Goal: Information Seeking & Learning: Learn about a topic

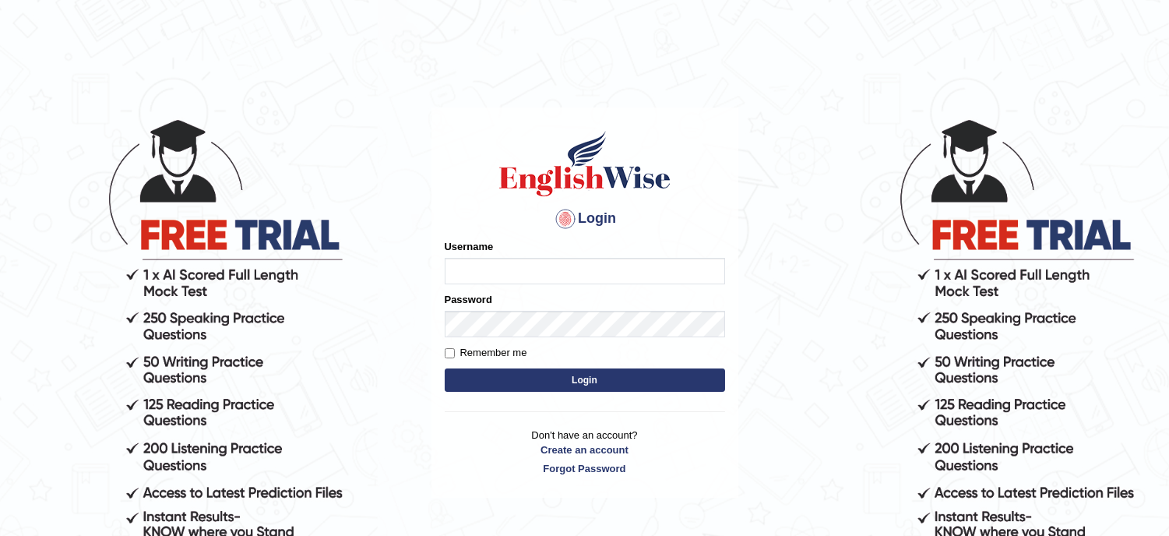
type input "lambertayeligiliga_Englishwise"
click at [543, 380] on button "Login" at bounding box center [585, 380] width 280 height 23
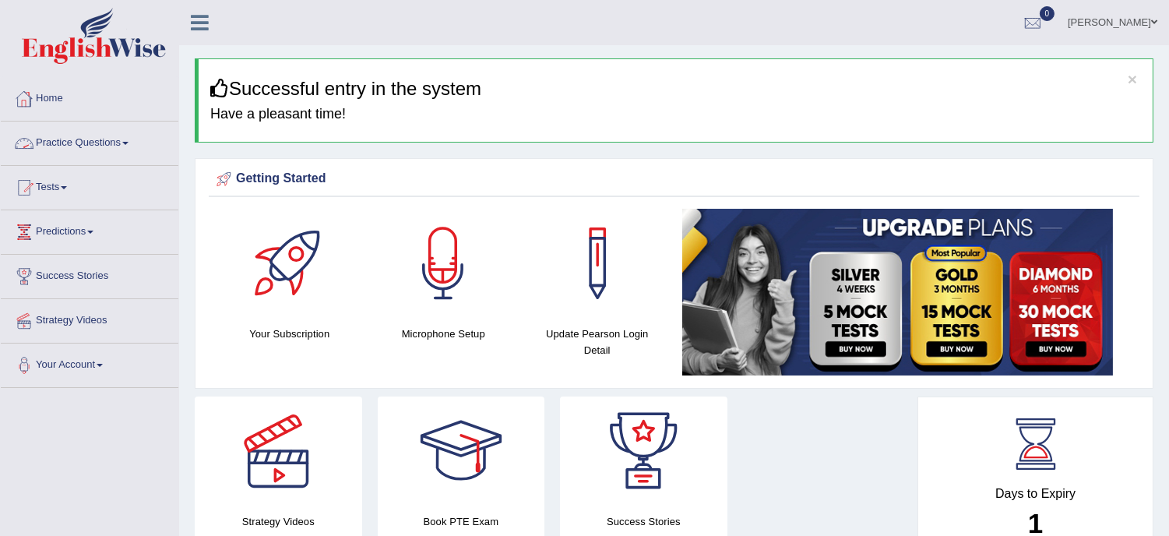
click at [65, 140] on link "Practice Questions" at bounding box center [90, 141] width 178 height 39
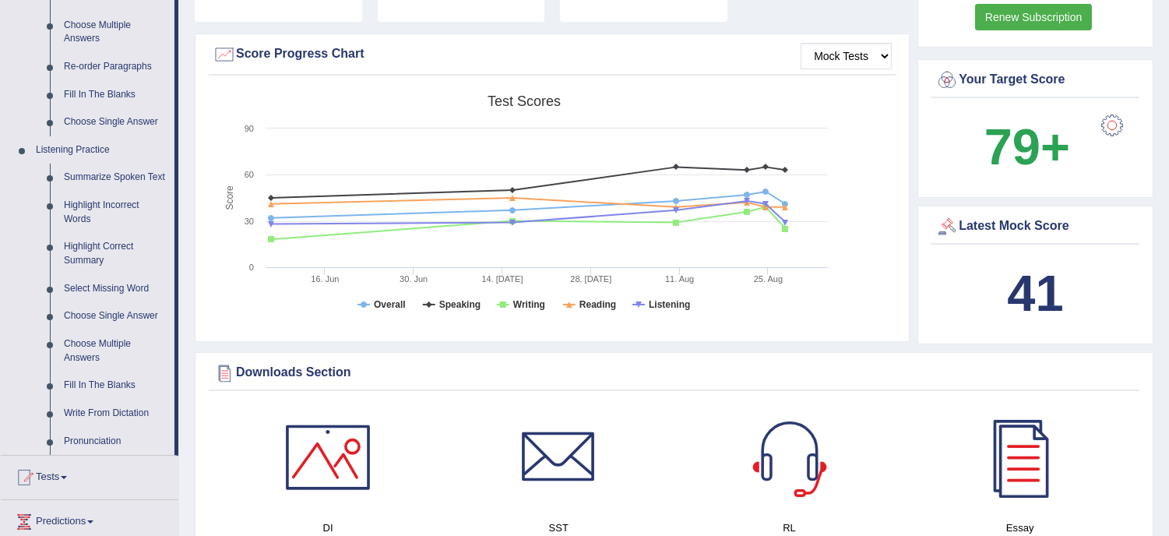
scroll to position [668, 0]
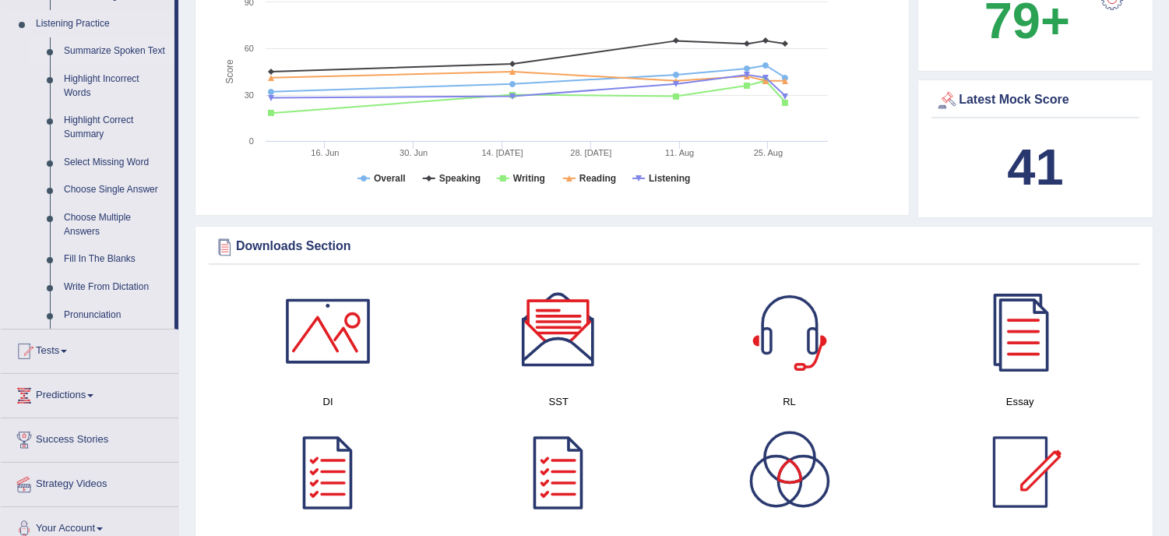
click at [97, 53] on link "Summarize Spoken Text" at bounding box center [116, 51] width 118 height 28
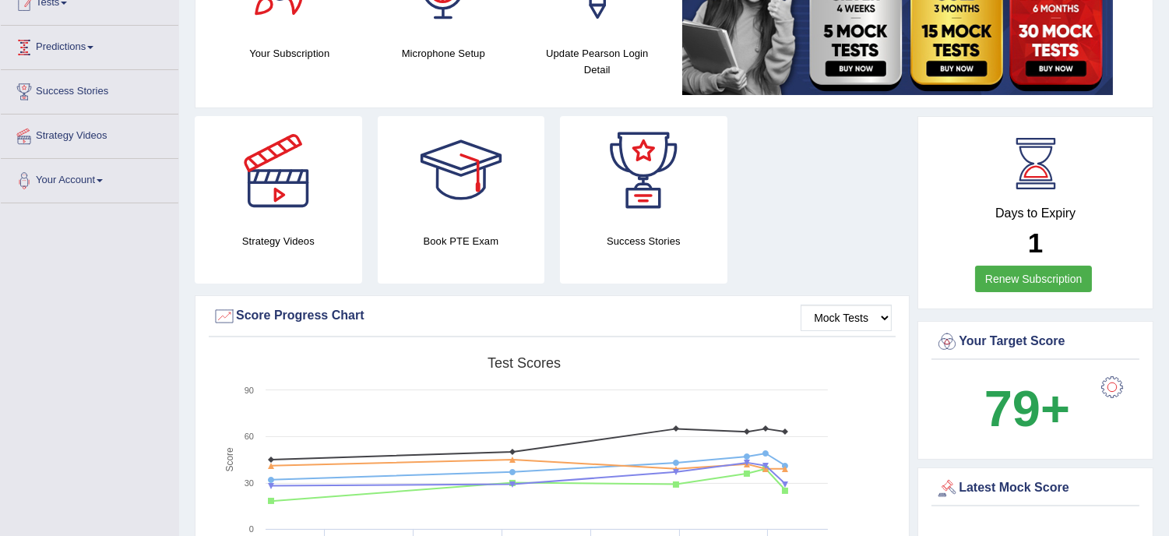
scroll to position [187, 0]
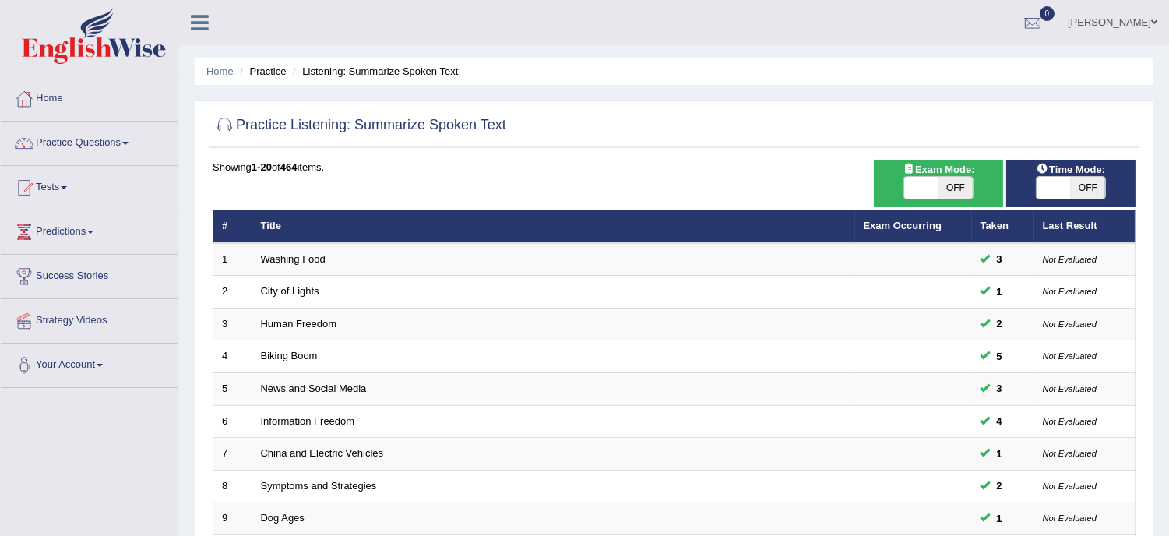
click at [946, 190] on span "OFF" at bounding box center [956, 188] width 34 height 22
checkbox input "true"
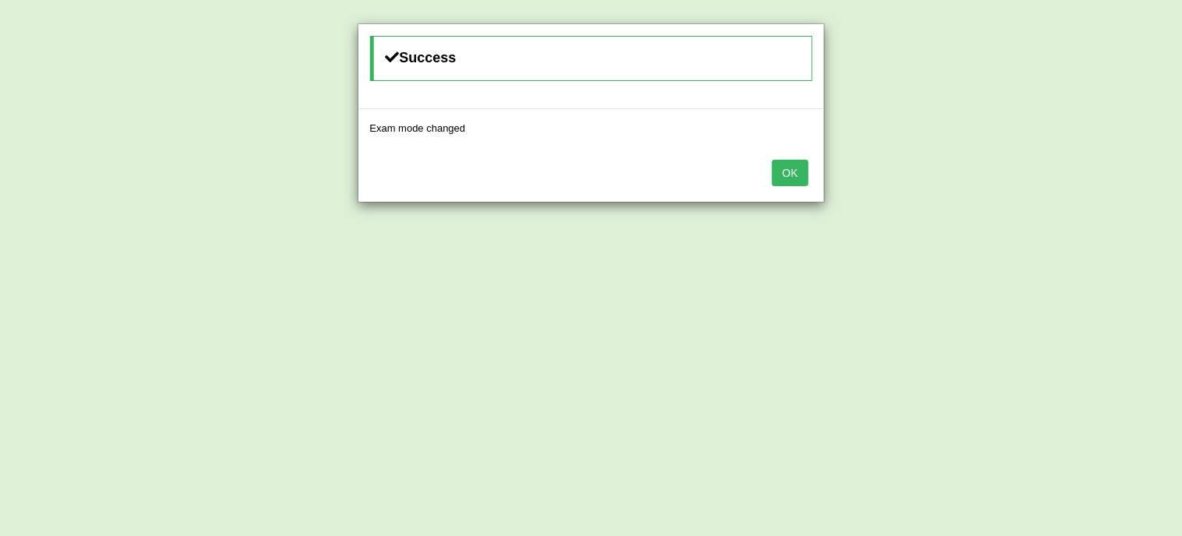
click at [792, 177] on button "OK" at bounding box center [790, 173] width 36 height 26
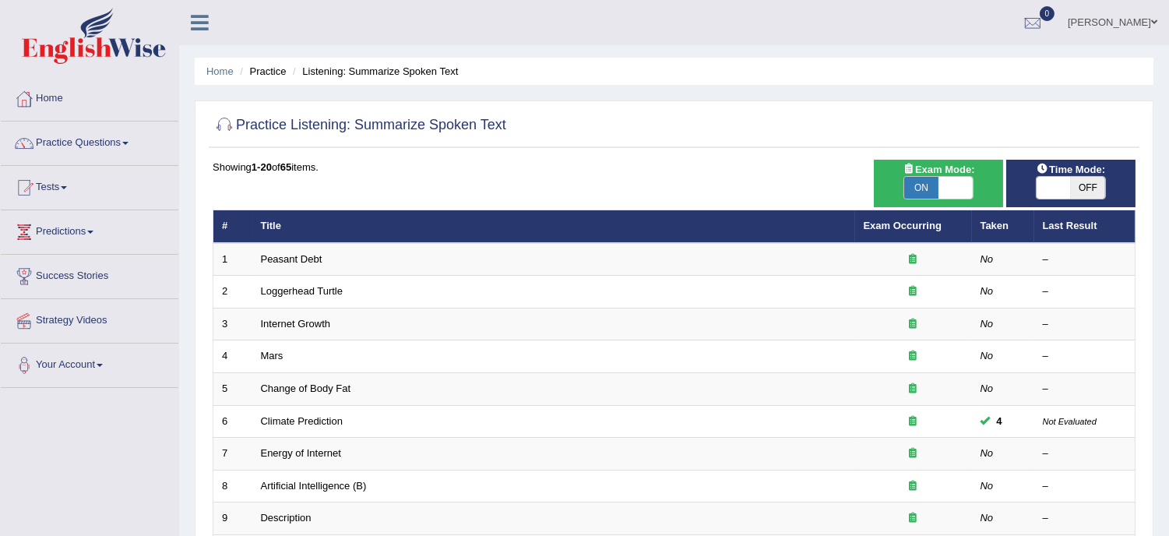
click at [1076, 193] on span "OFF" at bounding box center [1088, 188] width 34 height 22
checkbox input "true"
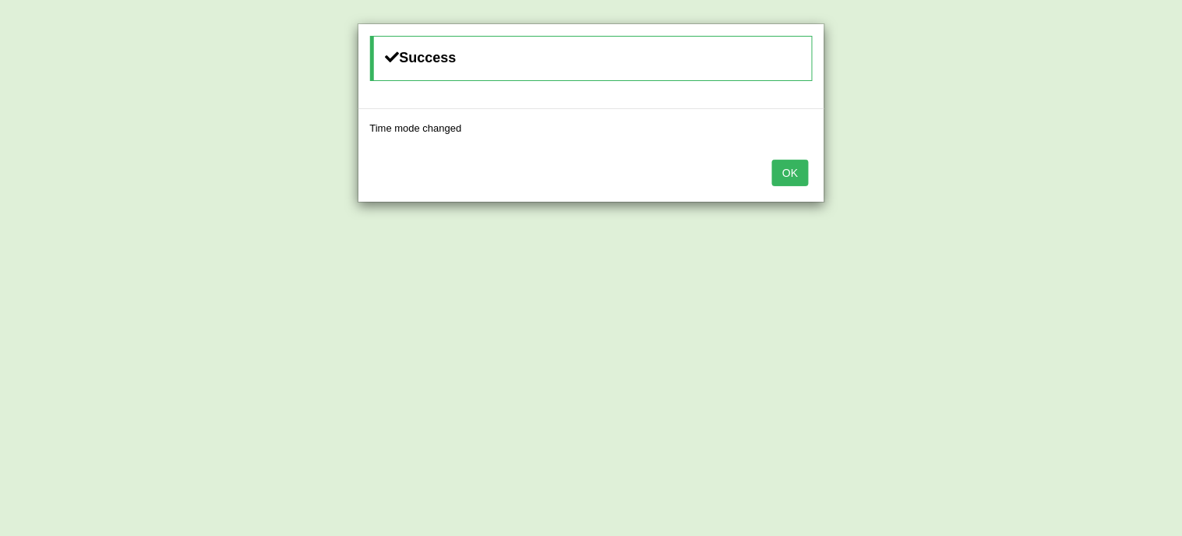
click at [774, 178] on button "OK" at bounding box center [790, 173] width 36 height 26
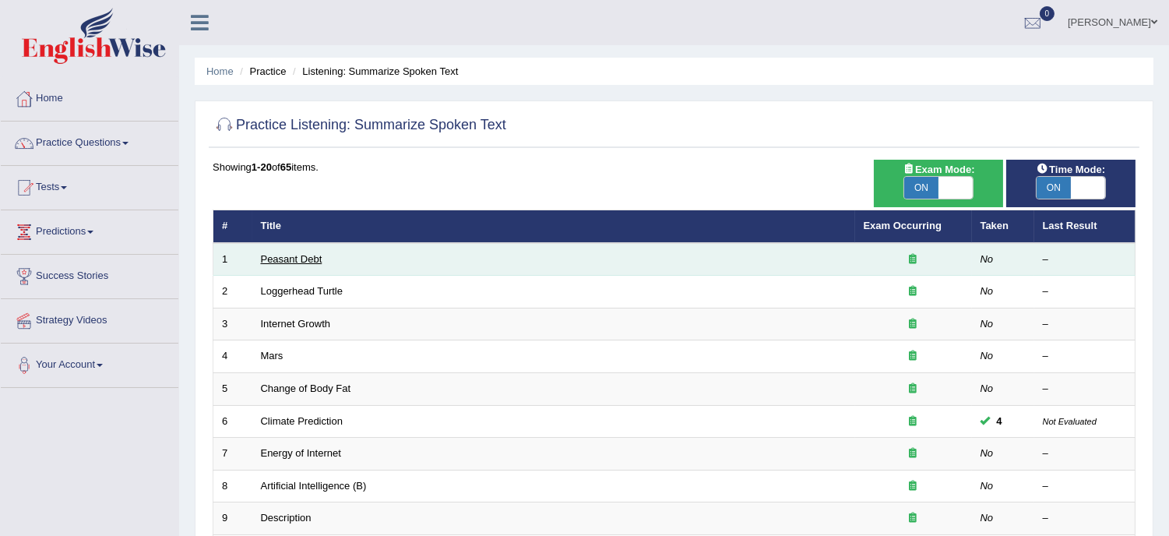
click at [309, 253] on link "Peasant Debt" at bounding box center [292, 259] width 62 height 12
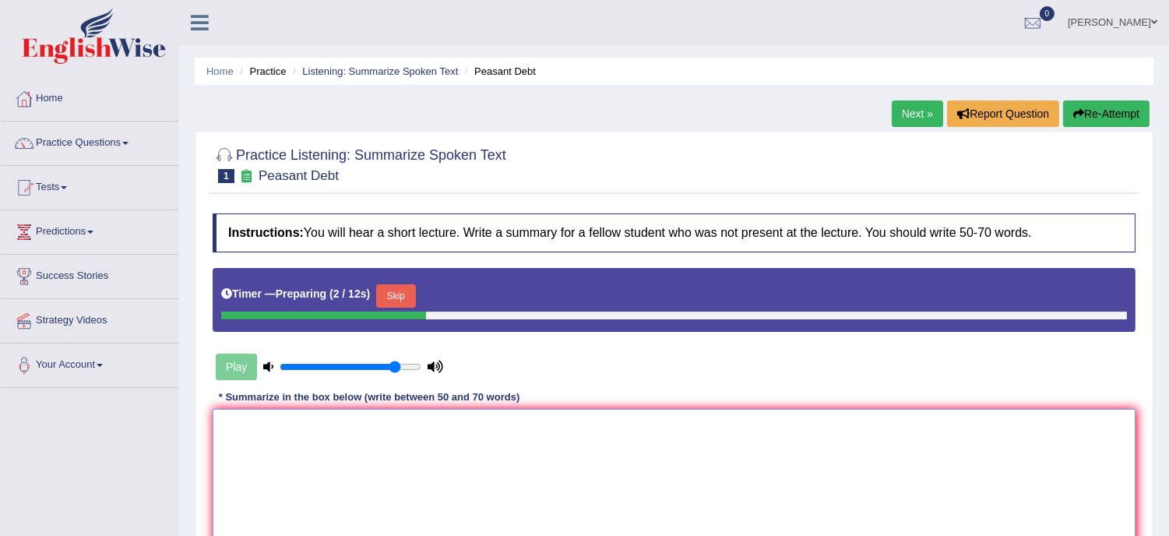
click at [298, 446] on textarea at bounding box center [674, 484] width 923 height 151
type textarea "t"
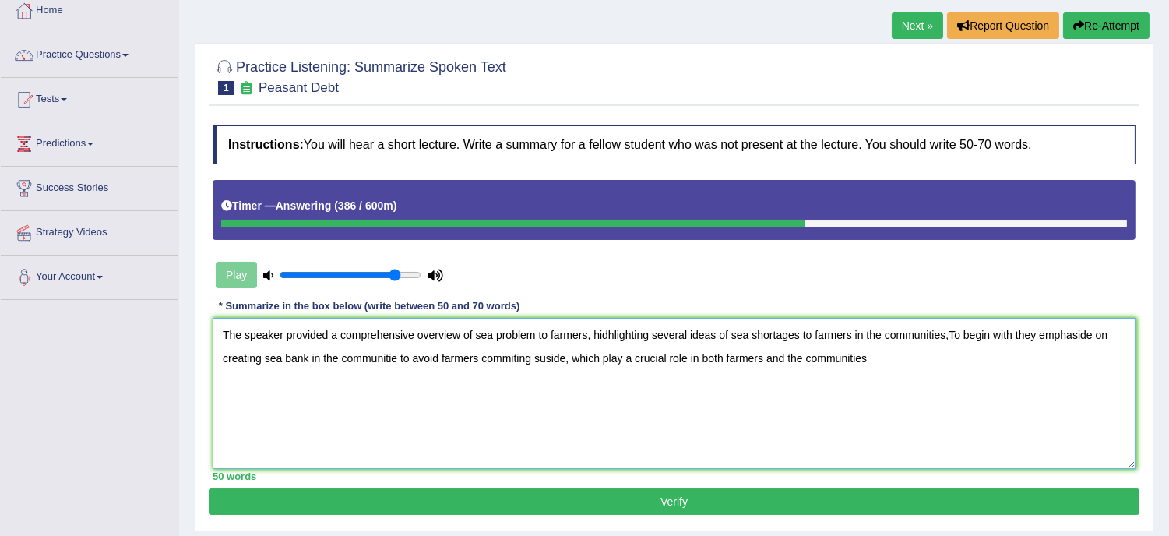
scroll to position [104, 0]
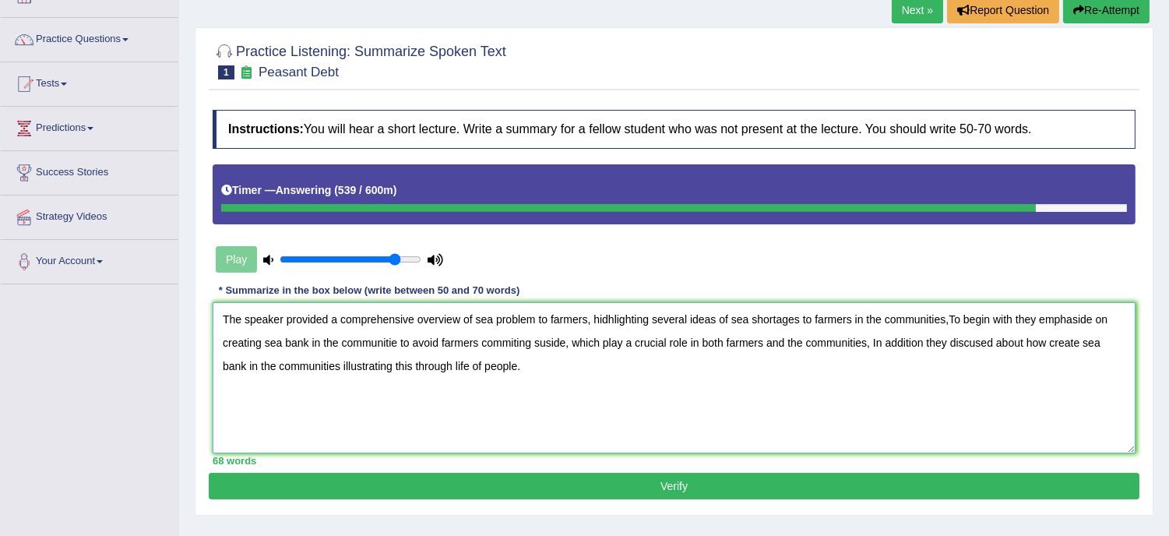
type textarea "The speaker provided a comprehensive overview of sea problem to farmers, hidhli…"
click at [628, 486] on button "Verify" at bounding box center [674, 486] width 931 height 26
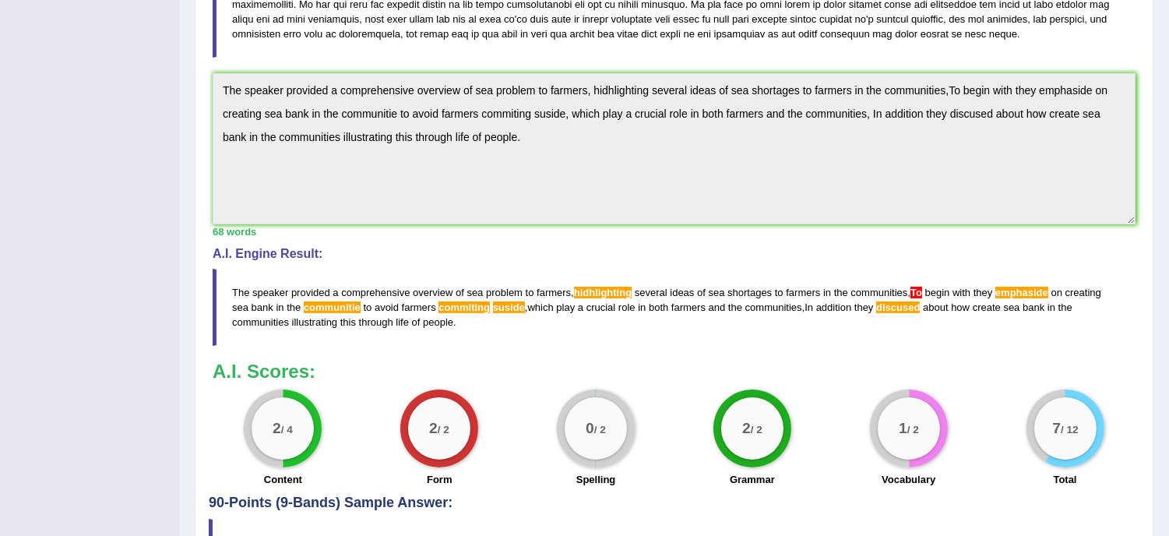
scroll to position [0, 0]
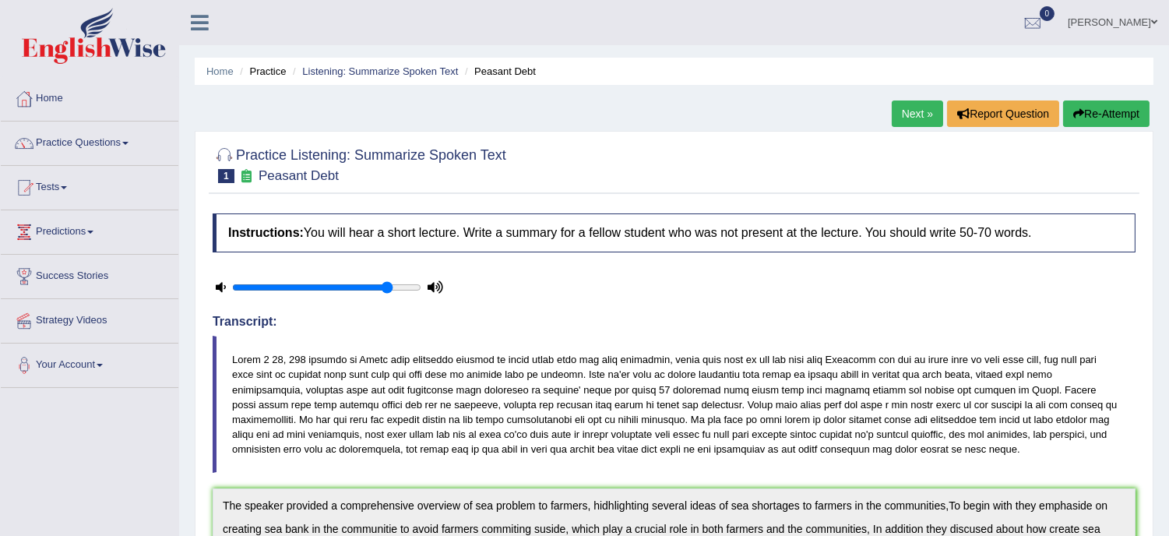
click at [1111, 111] on button "Re-Attempt" at bounding box center [1107, 114] width 86 height 26
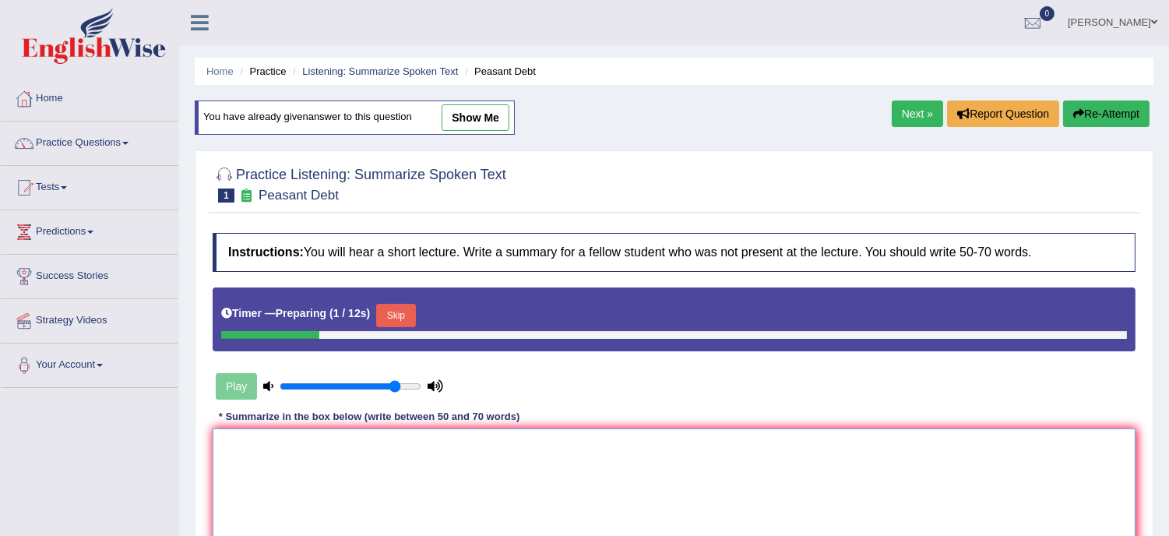
click at [461, 485] on textarea at bounding box center [674, 504] width 923 height 151
paste textarea "The speaker provided a comprehensive overview of sea problem to farmers, hidhli…"
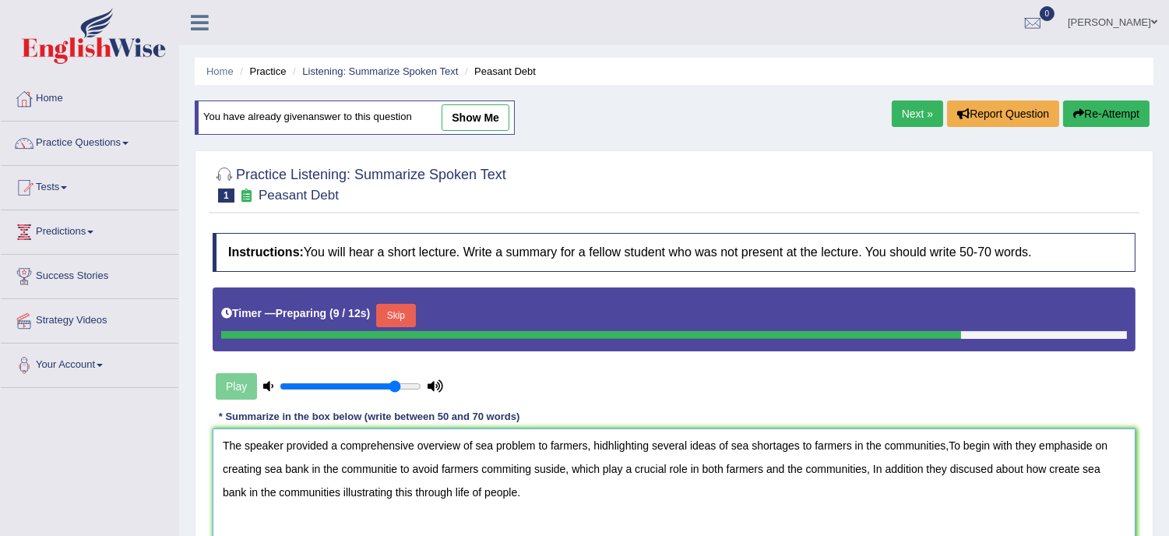
click at [609, 444] on textarea "The speaker provided a comprehensive overview of sea problem to farmers, hidhli…" at bounding box center [674, 504] width 923 height 151
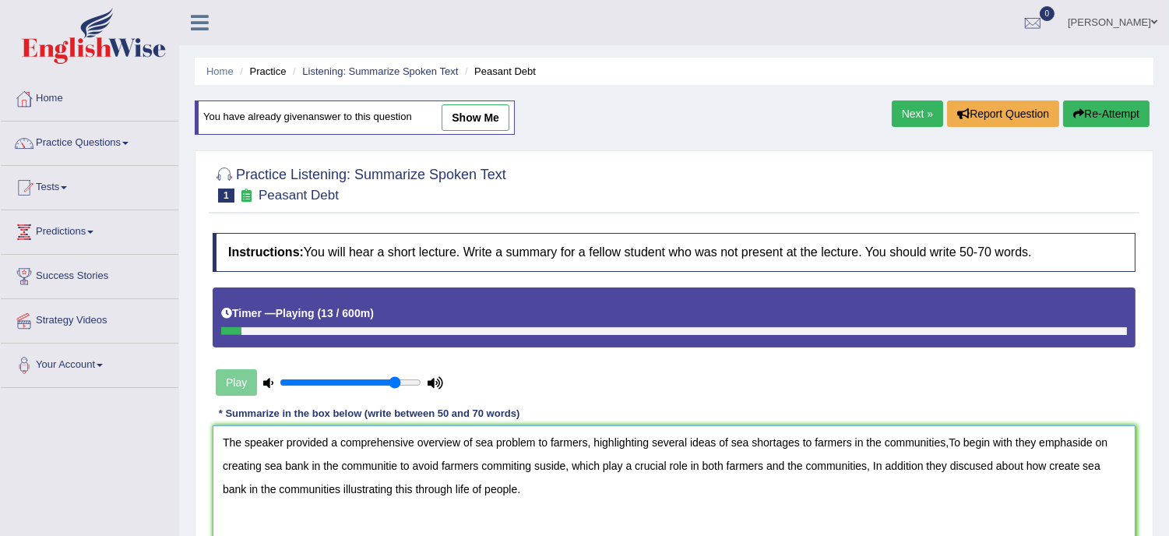
click at [921, 441] on textarea "The speaker provided a comprehensive overview of sea problem to farmers, highli…" at bounding box center [674, 500] width 923 height 151
click at [397, 463] on textarea "The speaker provided a comprehensive overview of sea problem to farmers, highli…" at bounding box center [674, 500] width 923 height 151
click at [518, 464] on textarea "The speaker provided a comprehensive overview of sea problem to farmers, highli…" at bounding box center [674, 500] width 923 height 151
drag, startPoint x: 575, startPoint y: 467, endPoint x: 542, endPoint y: 464, distance: 32.9
click at [542, 464] on textarea "The speaker provided a comprehensive overview of sea problem to farmers, highli…" at bounding box center [674, 500] width 923 height 151
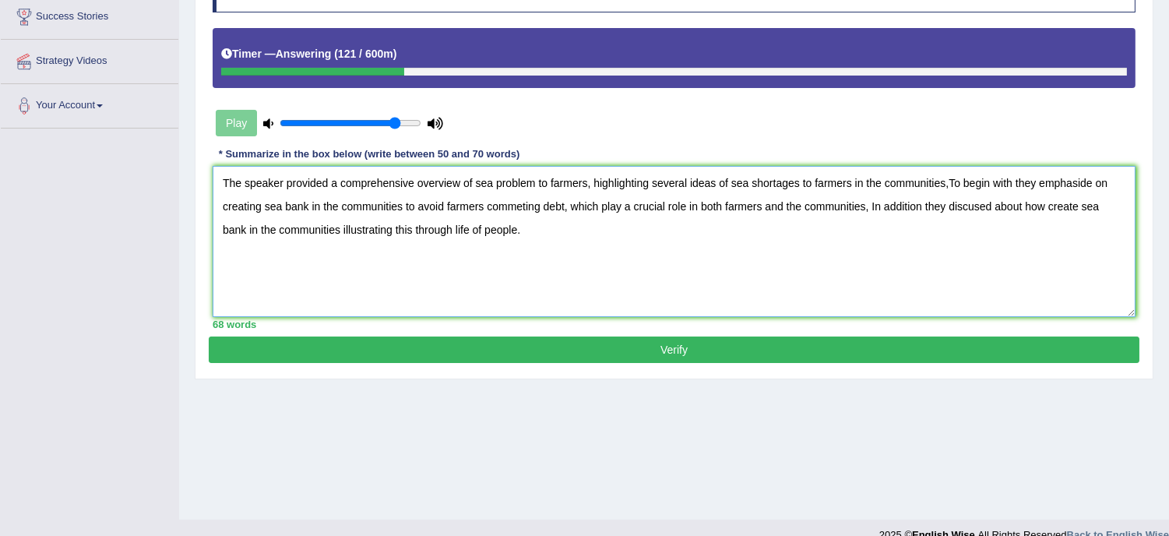
scroll to position [281, 0]
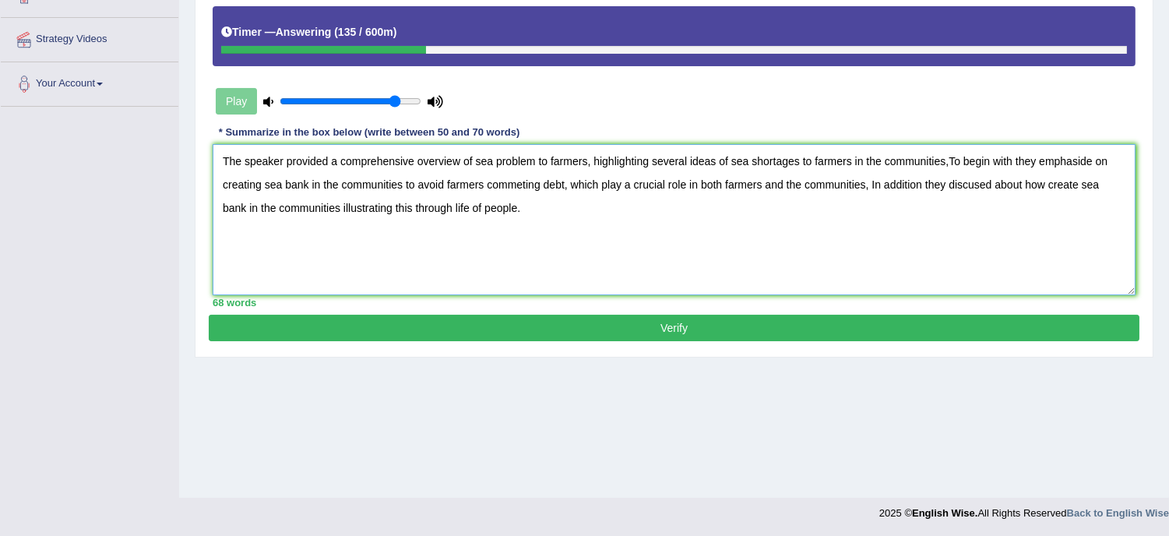
type textarea "The speaker provided a comprehensive overview of sea problem to farmers, highli…"
click at [664, 326] on button "Verify" at bounding box center [674, 328] width 931 height 26
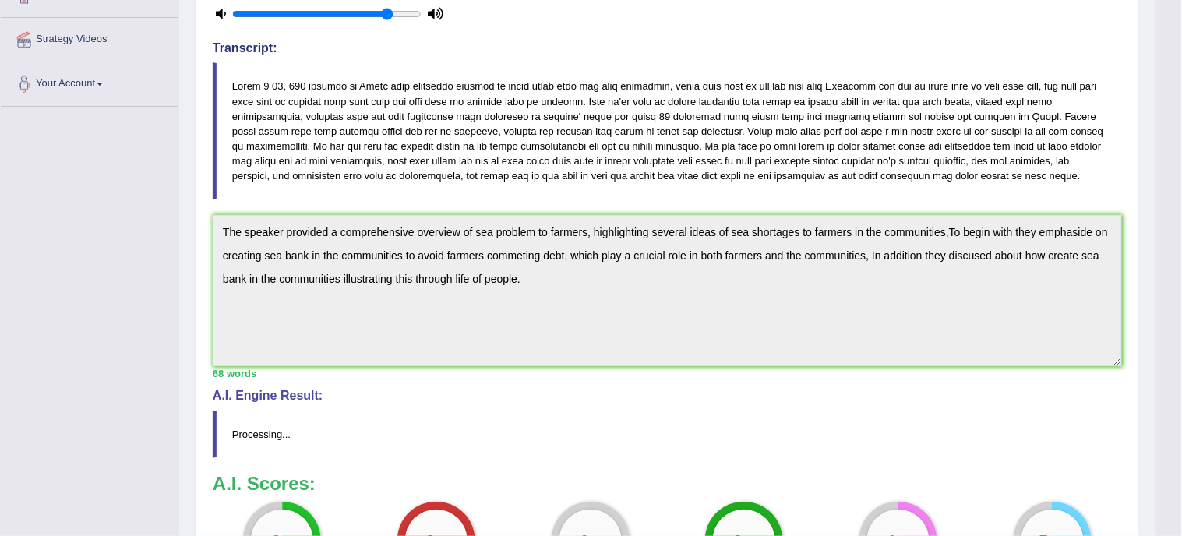
drag, startPoint x: 665, startPoint y: 326, endPoint x: 742, endPoint y: 355, distance: 82.6
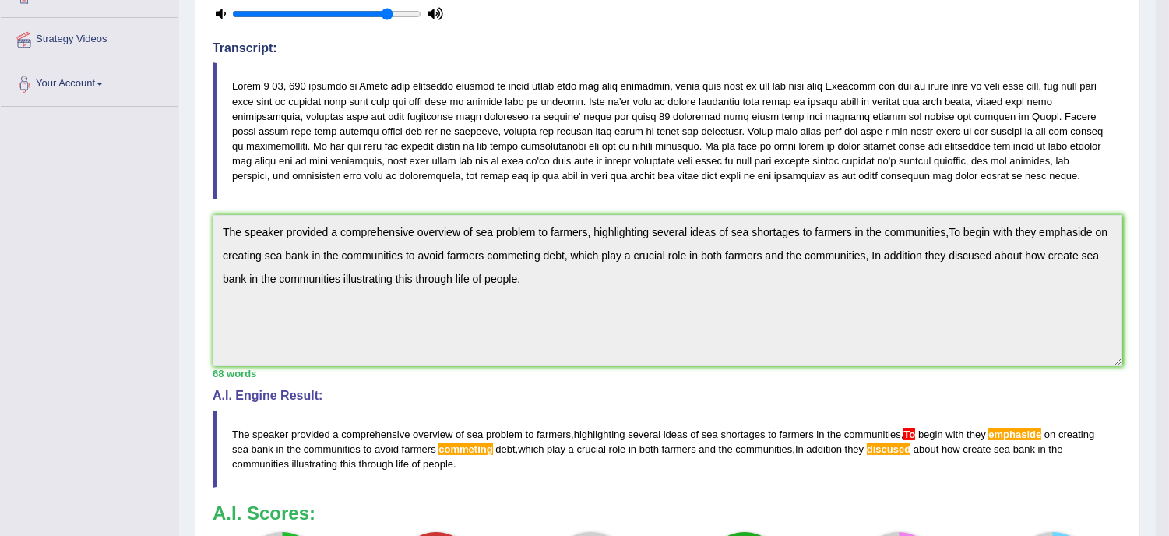
drag, startPoint x: 742, startPoint y: 355, endPoint x: 777, endPoint y: 383, distance: 44.4
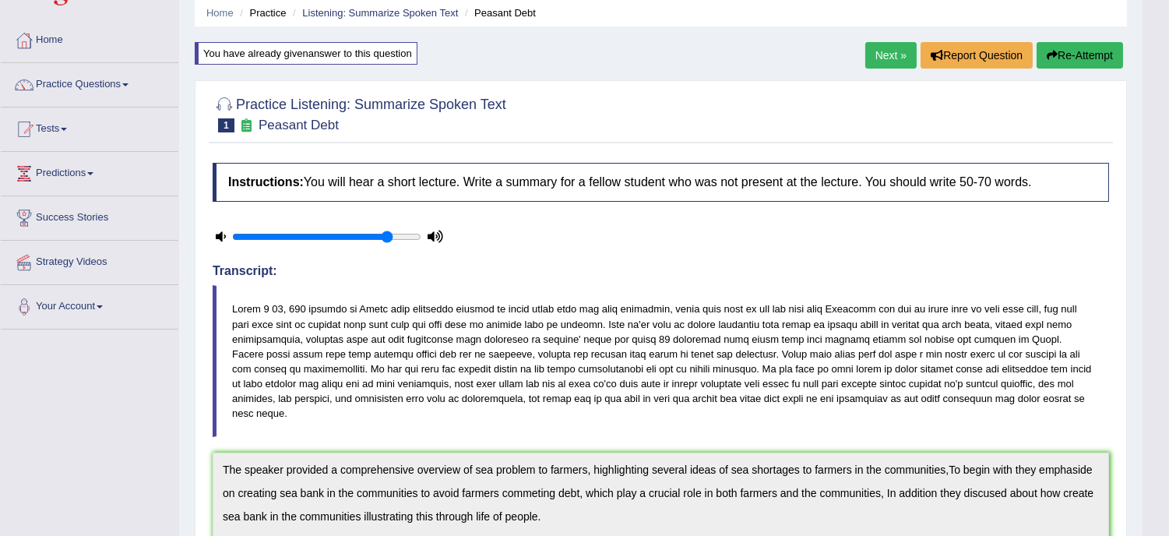
scroll to position [0, 0]
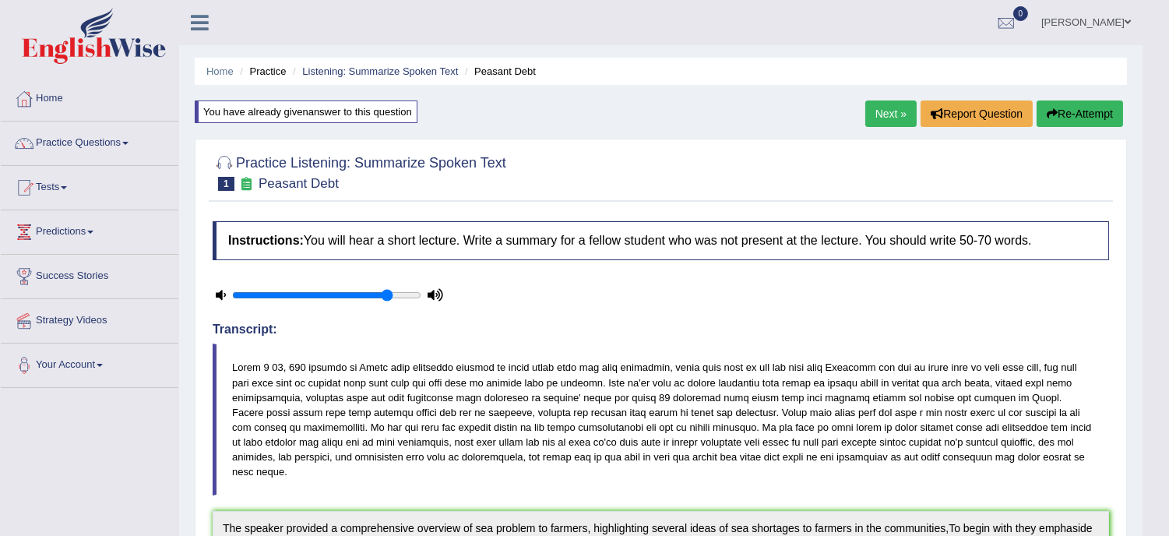
click at [884, 108] on link "Next »" at bounding box center [891, 114] width 51 height 26
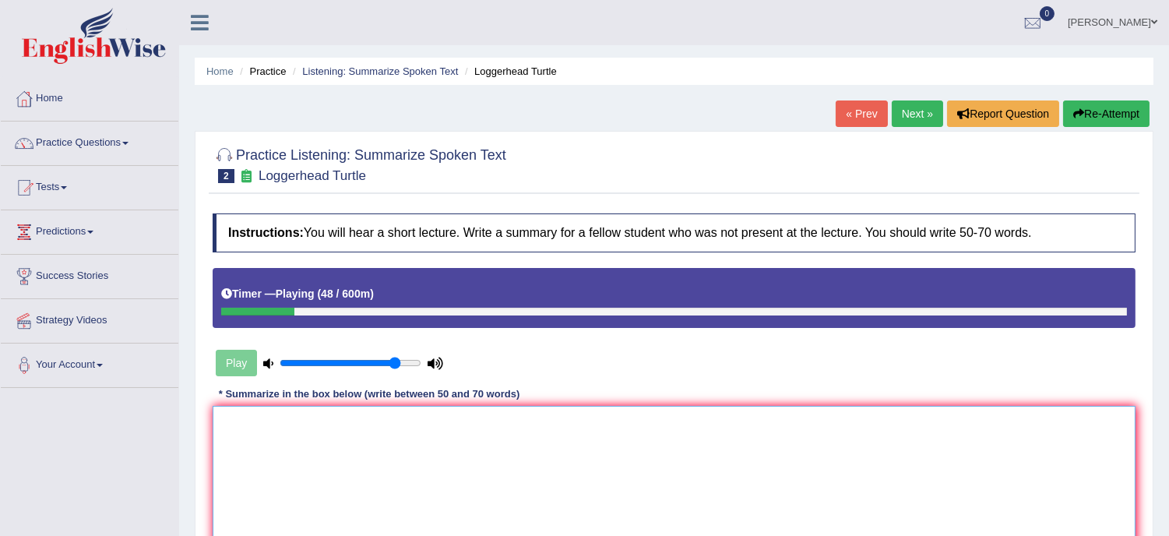
click at [227, 434] on textarea at bounding box center [674, 481] width 923 height 151
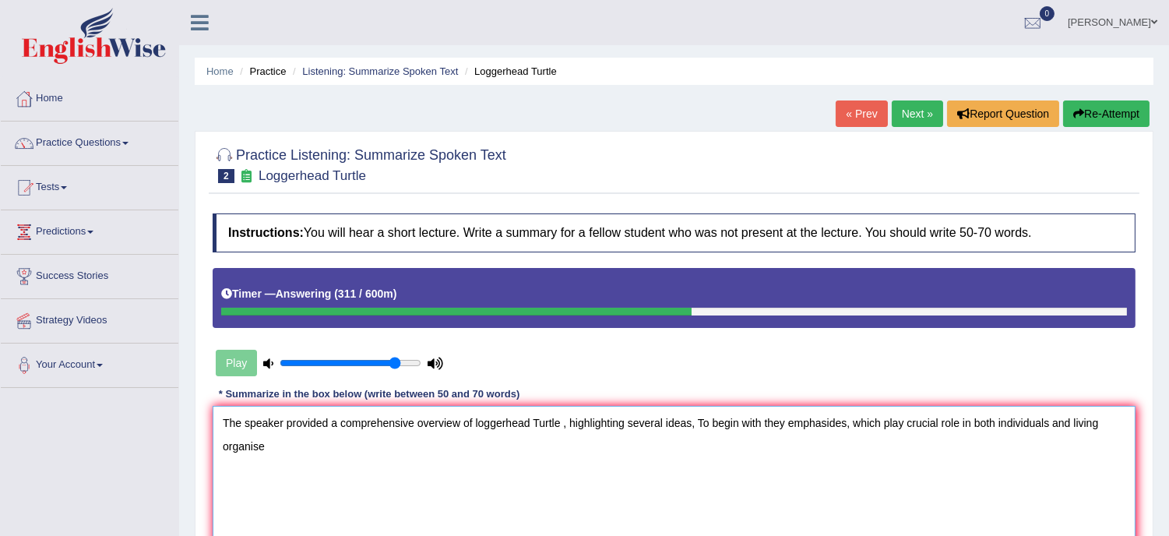
drag, startPoint x: 227, startPoint y: 434, endPoint x: 273, endPoint y: 441, distance: 47.3
click at [273, 441] on textarea "The speaker provided a comprehensive overview of loggerhead Turtle , highlighti…" at bounding box center [674, 481] width 923 height 151
click at [273, 442] on textarea "The speaker provided a comprehensive overview of loggerhead Turtle , highlighti…" at bounding box center [674, 481] width 923 height 151
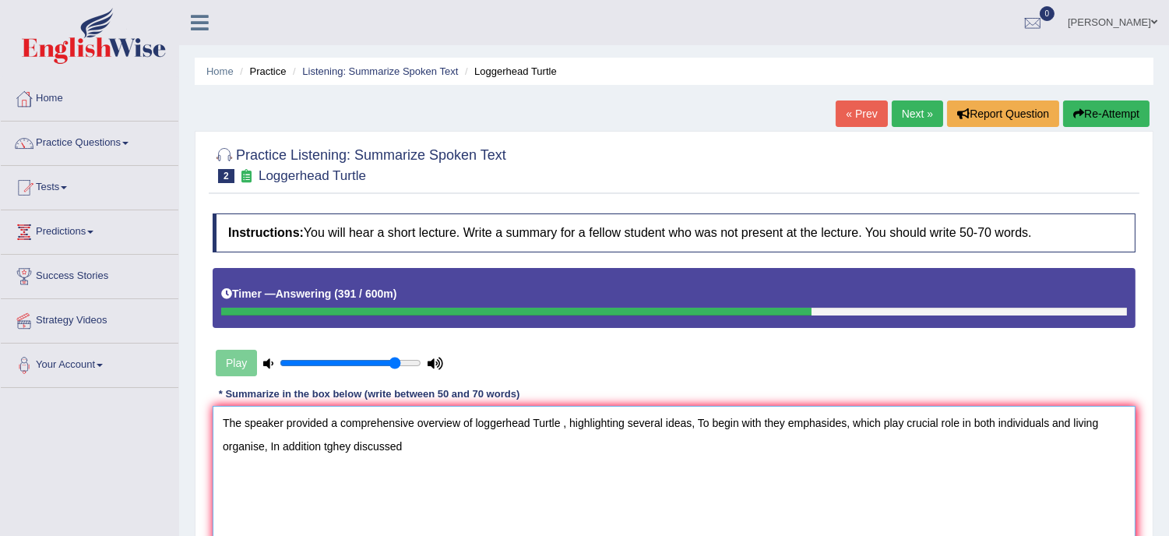
click at [333, 444] on textarea "The speaker provided a comprehensive overview of loggerhead Turtle , highlighti…" at bounding box center [674, 481] width 923 height 151
click at [403, 445] on textarea "The speaker provided a comprehensive overview of loggerhead Turtle , highlighti…" at bounding box center [674, 481] width 923 height 151
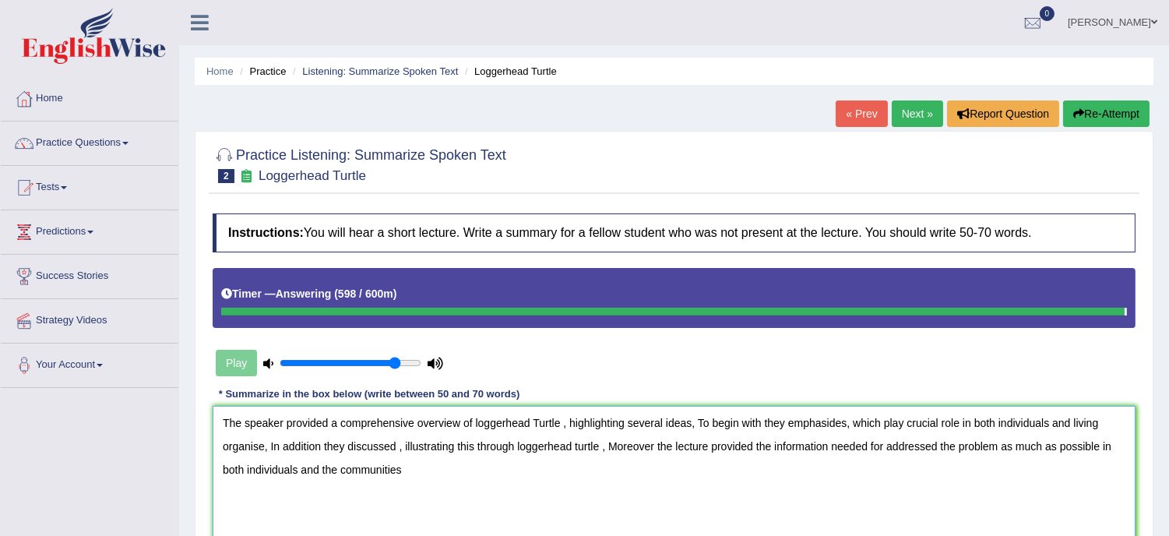
drag, startPoint x: 1132, startPoint y: 454, endPoint x: 1136, endPoint y: 439, distance: 15.3
click at [1136, 439] on div "Instructions: You will hear a short lecture. Write a summary for a fellow stude…" at bounding box center [674, 391] width 931 height 371
type textarea "The speaker provided a comprehensive overview of loggerhead Turtle , highlighti…"
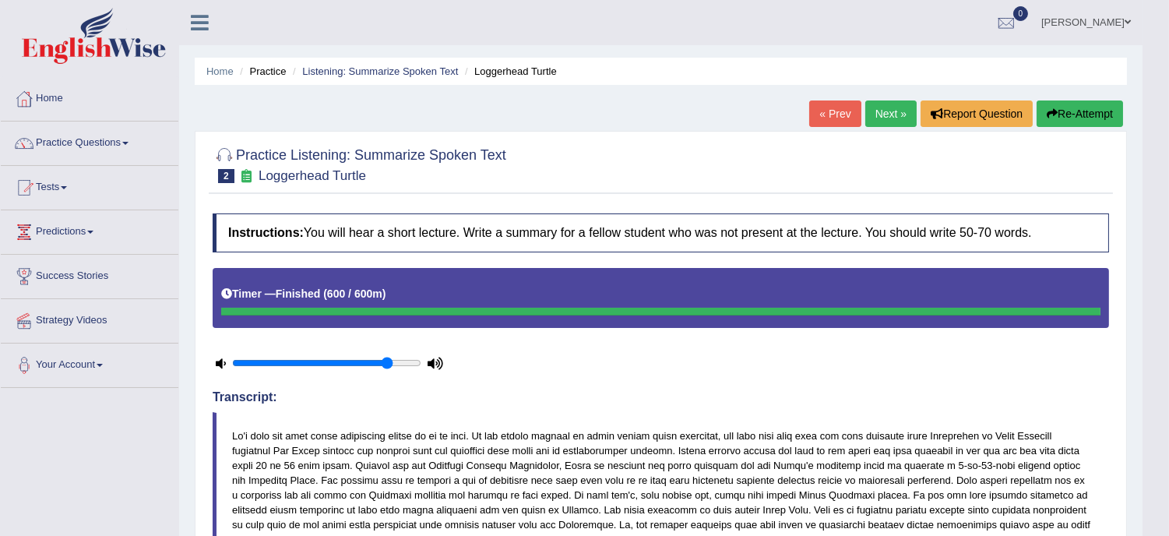
drag, startPoint x: 1124, startPoint y: 485, endPoint x: 1175, endPoint y: 530, distance: 68.5
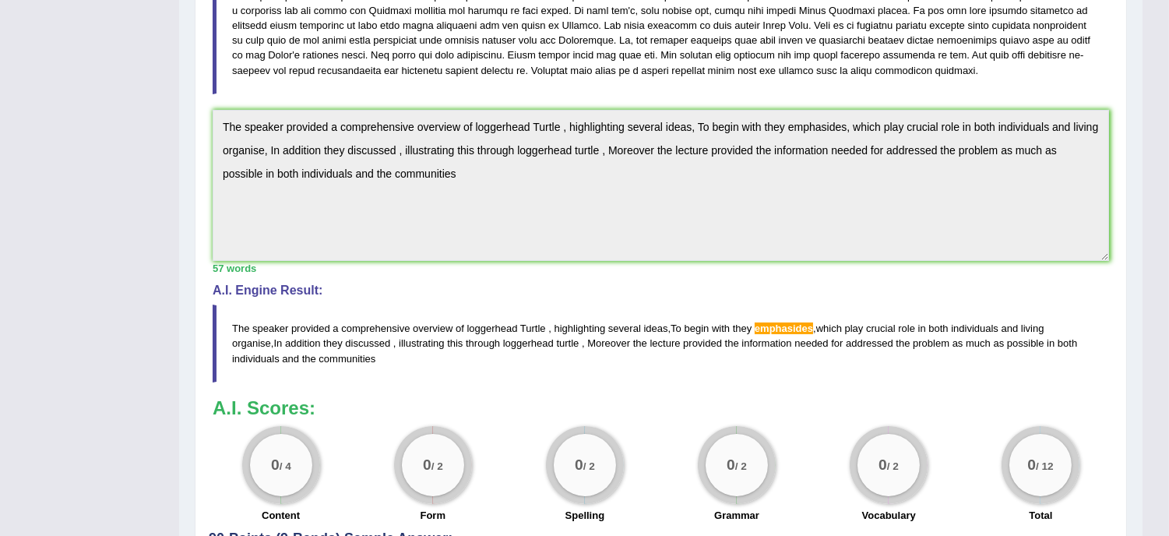
scroll to position [519, 0]
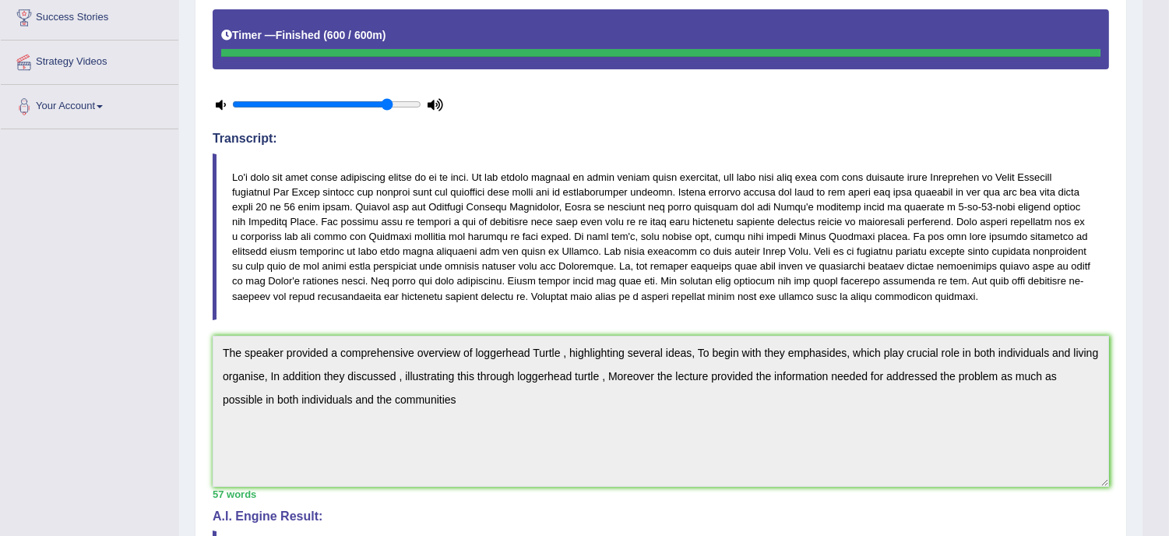
click at [1169, 0] on html "Toggle navigation Home Practice Questions Speaking Practice Read Aloud Repeat S…" at bounding box center [584, 9] width 1169 height 536
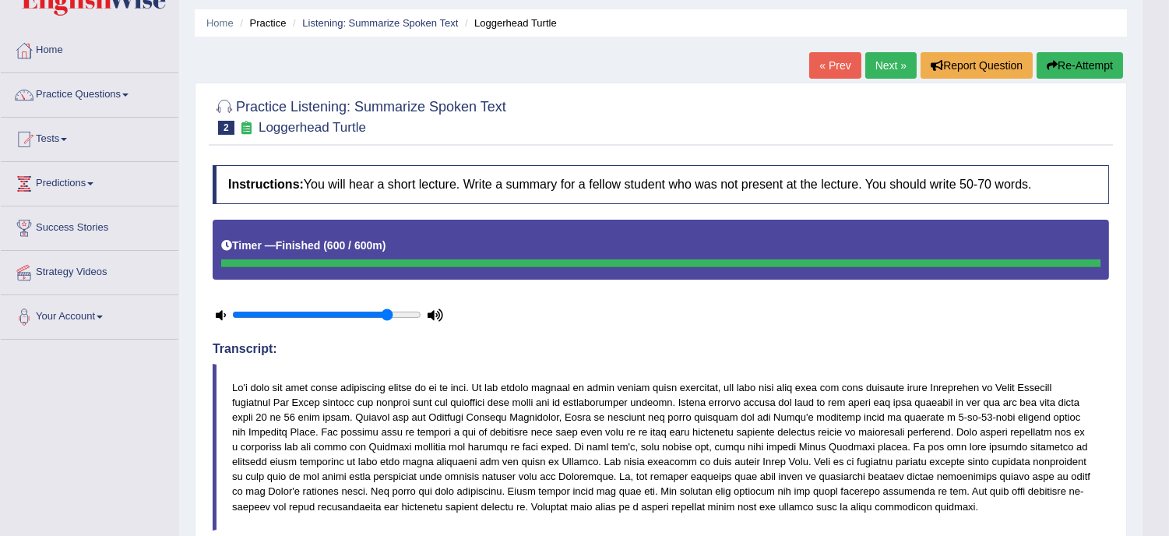
scroll to position [0, 0]
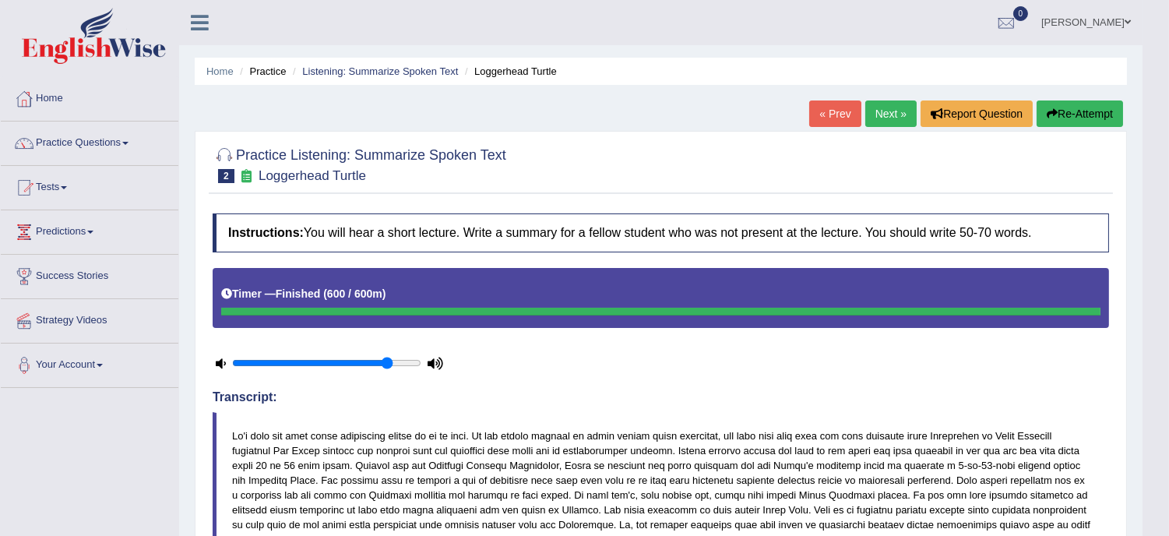
click at [1097, 105] on button "Re-Attempt" at bounding box center [1080, 114] width 86 height 26
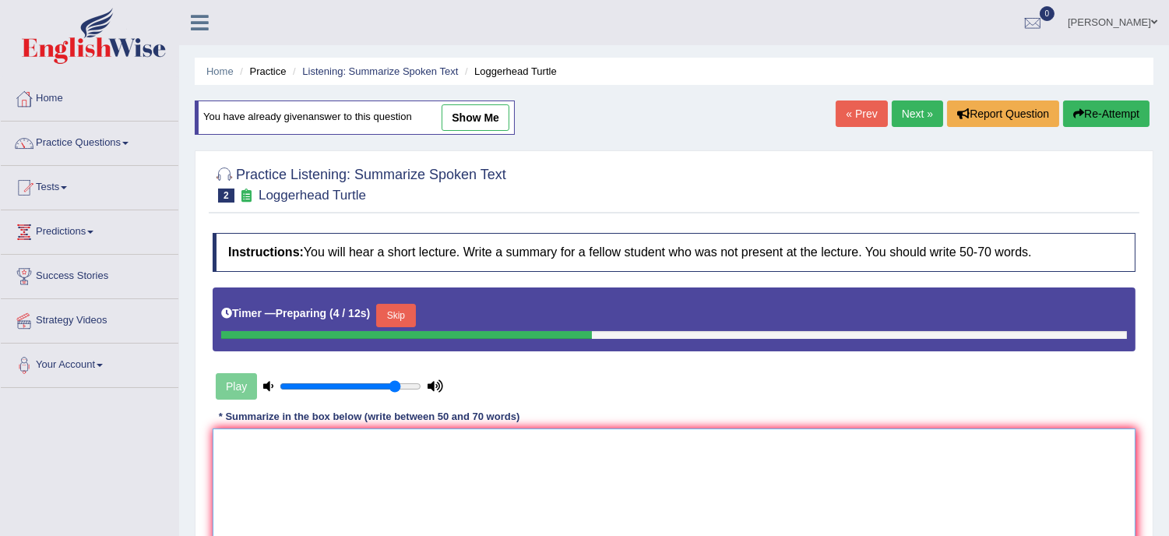
paste textarea "The speaker provided a comprehensive overview of loggerhead Turtle , highlighti…"
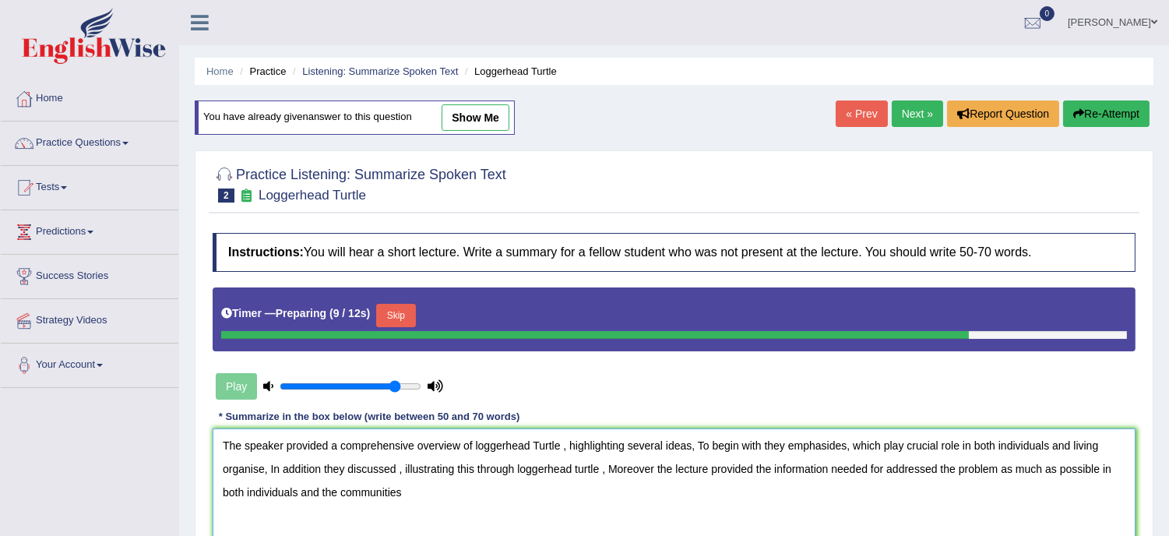
click at [473, 447] on textarea "The speaker provided a comprehensive overview of loggerhead Turtle , highlighti…" at bounding box center [674, 504] width 923 height 151
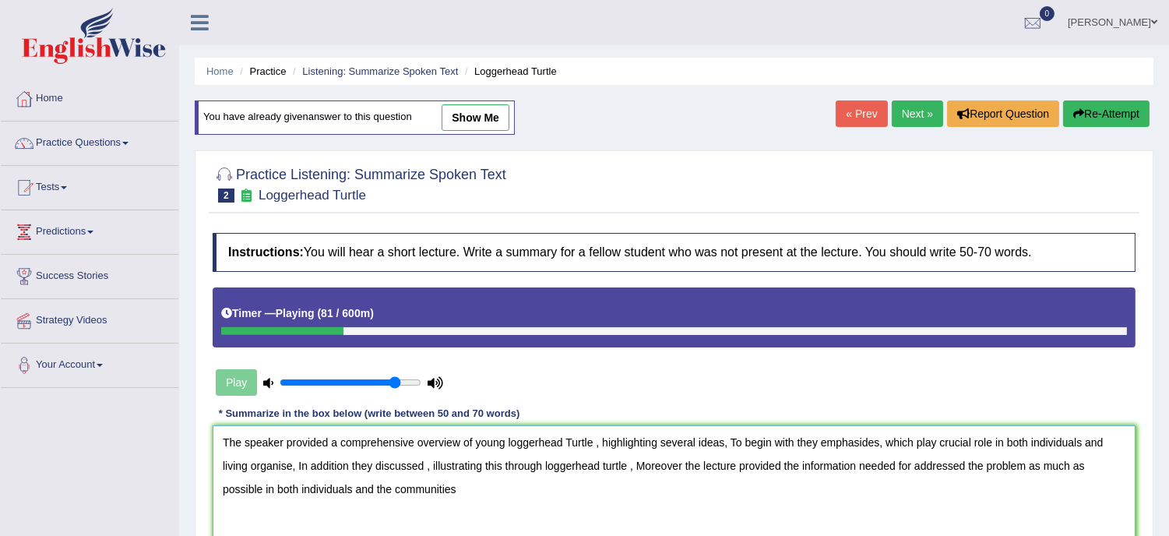
click at [544, 464] on textarea "The speaker provided a comprehensive overview of young loggerhead Turtle , high…" at bounding box center [674, 500] width 923 height 151
click at [527, 469] on textarea "The speaker provided a comprehensive overview of young loggerhead Turtle , high…" at bounding box center [674, 500] width 923 height 151
click at [466, 494] on textarea "The speaker provided a comprehensive overview of young loggerhead Turtle , high…" at bounding box center [674, 500] width 923 height 151
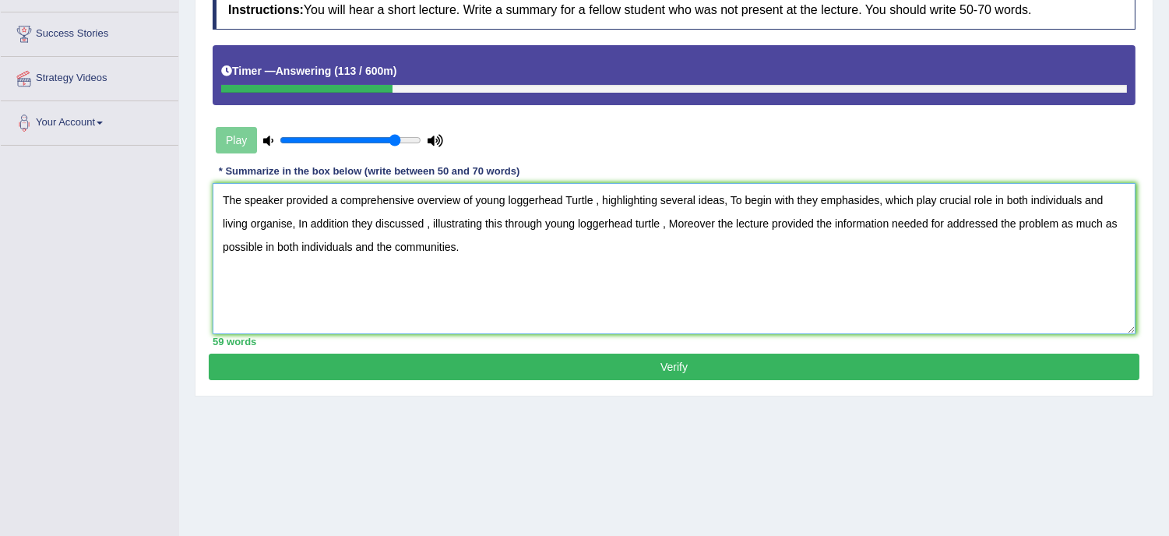
scroll to position [266, 0]
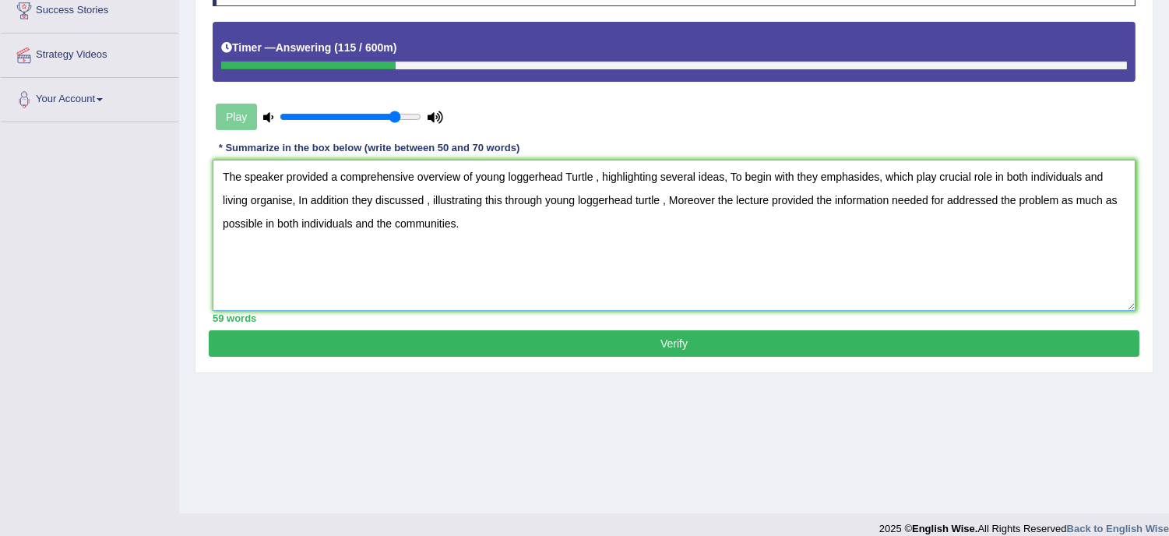
type textarea "The speaker provided a comprehensive overview of young loggerhead Turtle , high…"
click at [686, 339] on button "Verify" at bounding box center [674, 343] width 931 height 26
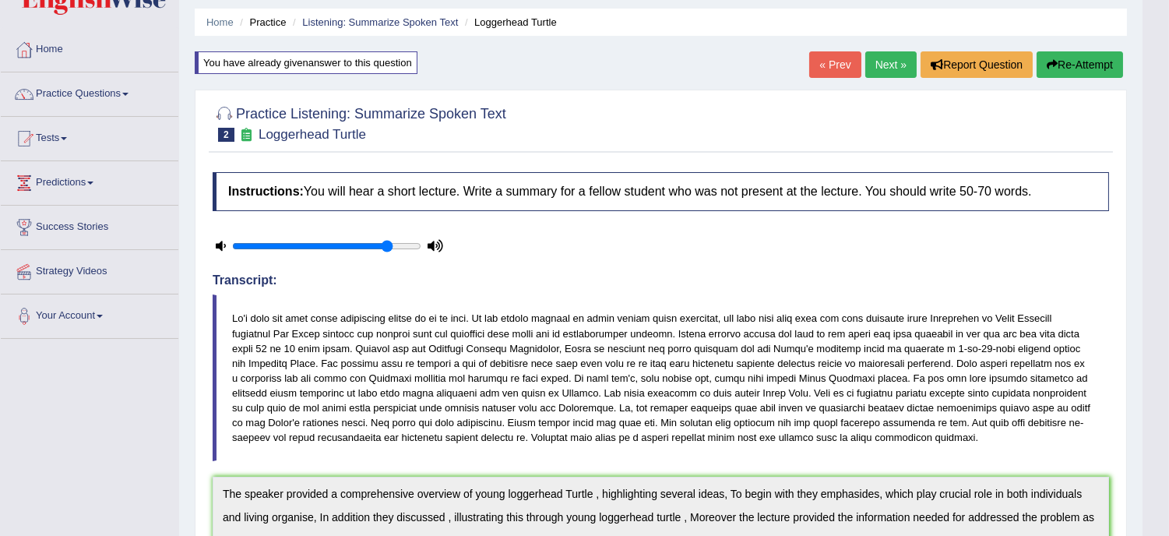
scroll to position [0, 0]
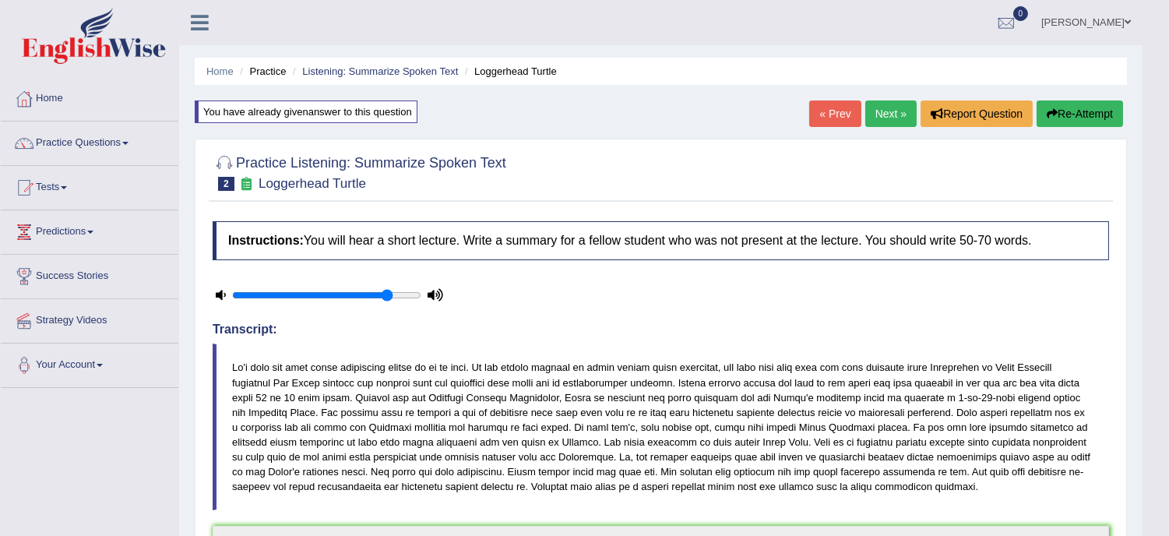
click at [898, 102] on link "Next »" at bounding box center [891, 114] width 51 height 26
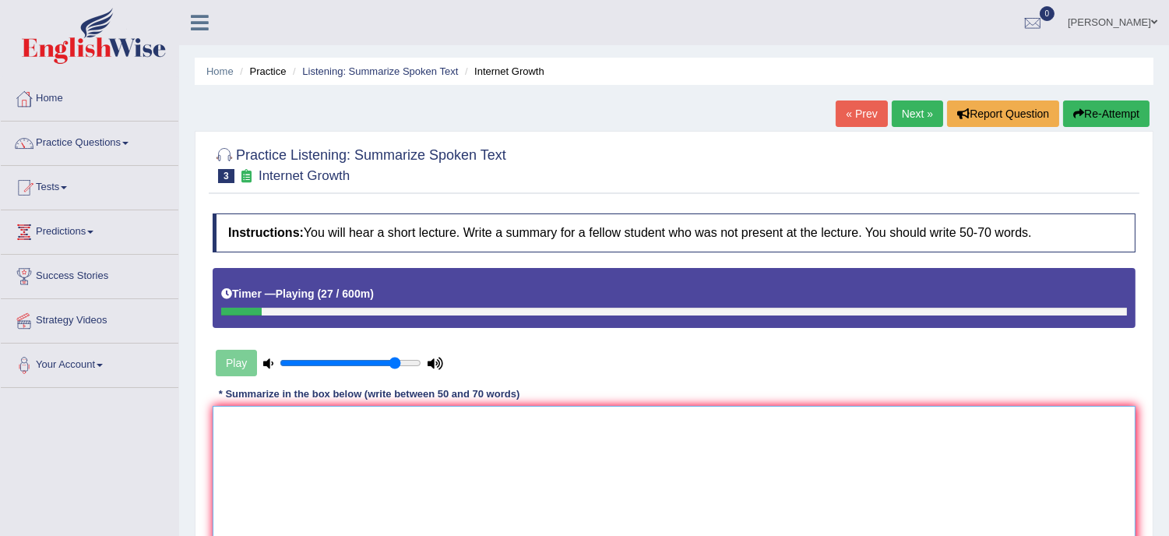
click at [284, 435] on textarea at bounding box center [674, 481] width 923 height 151
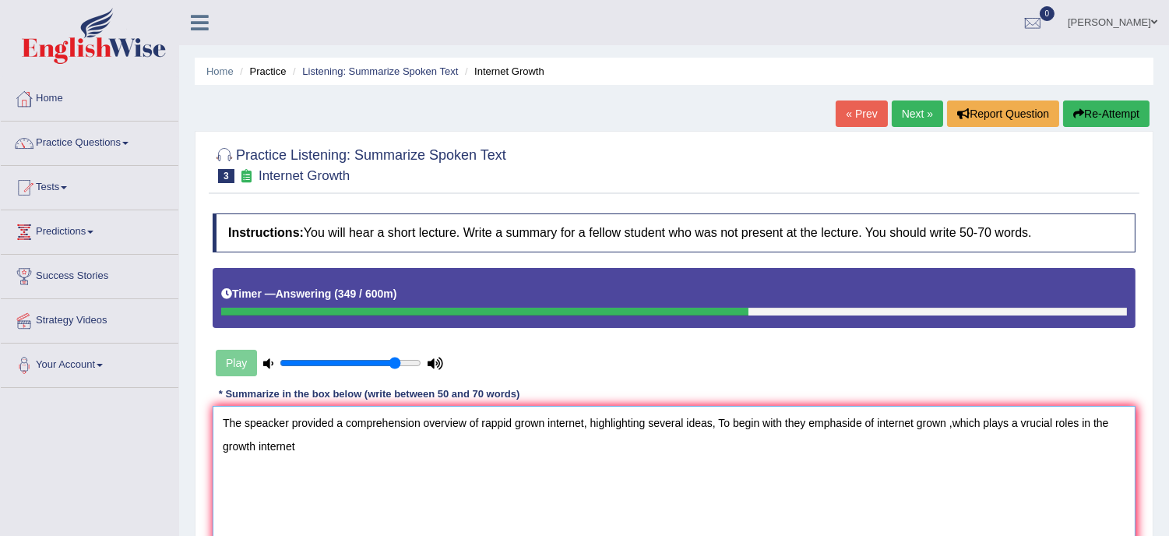
click at [1026, 419] on textarea "The speacker provided a comprehension overview of rappid grown internet, highli…" at bounding box center [674, 481] width 923 height 151
click at [305, 446] on textarea "The speacker provided a comprehension overview of rappid grown internet, highli…" at bounding box center [674, 481] width 923 height 151
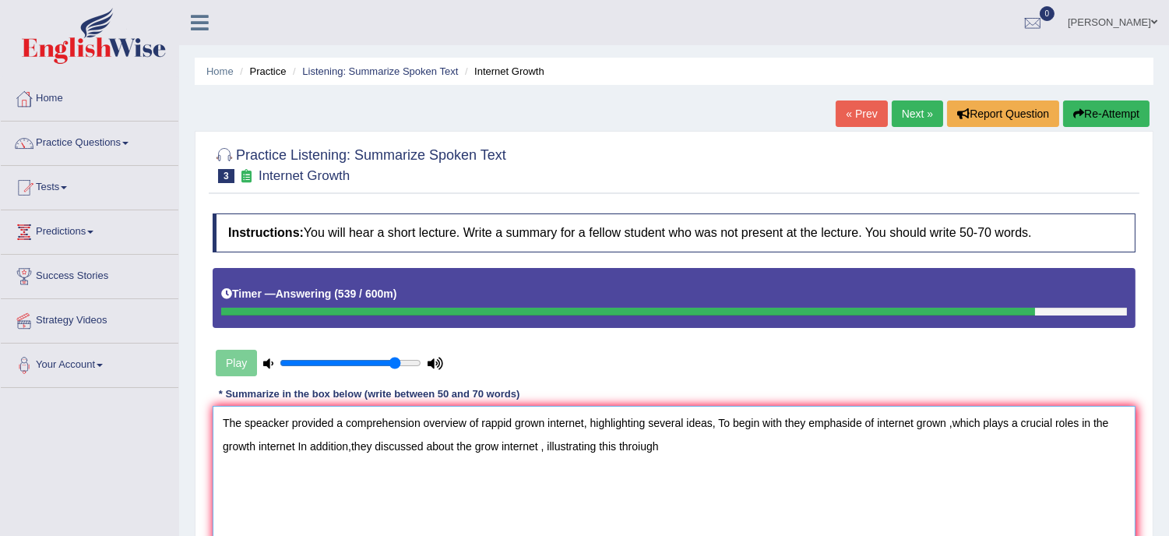
click at [662, 440] on textarea "The speacker provided a comprehension overview of rappid grown internet, highli…" at bounding box center [674, 481] width 923 height 151
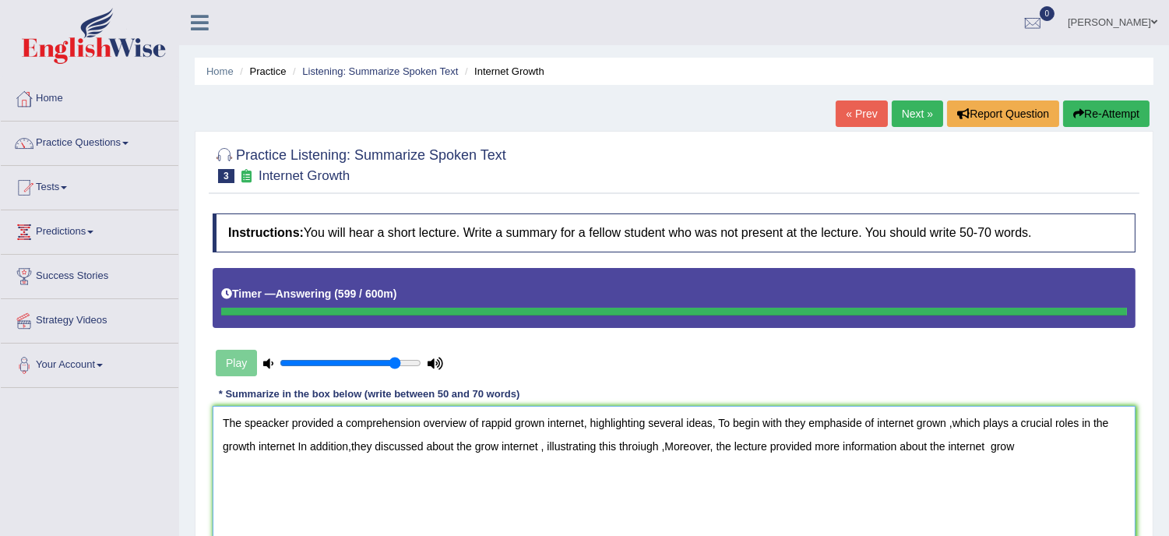
type textarea "The speacker provided a comprehension overview of rappid grown internet, highli…"
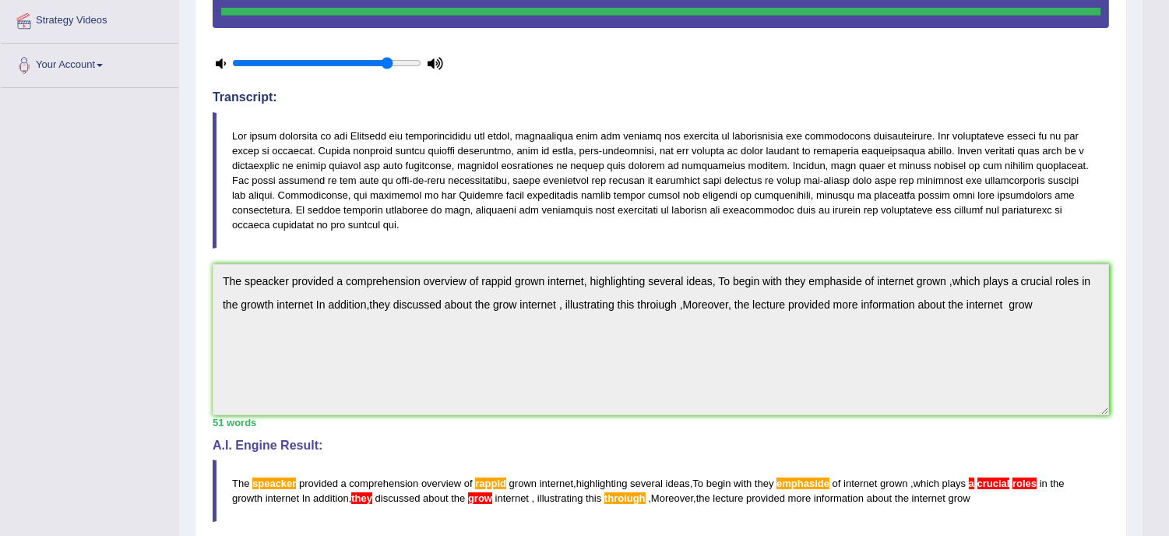
scroll to position [254, 0]
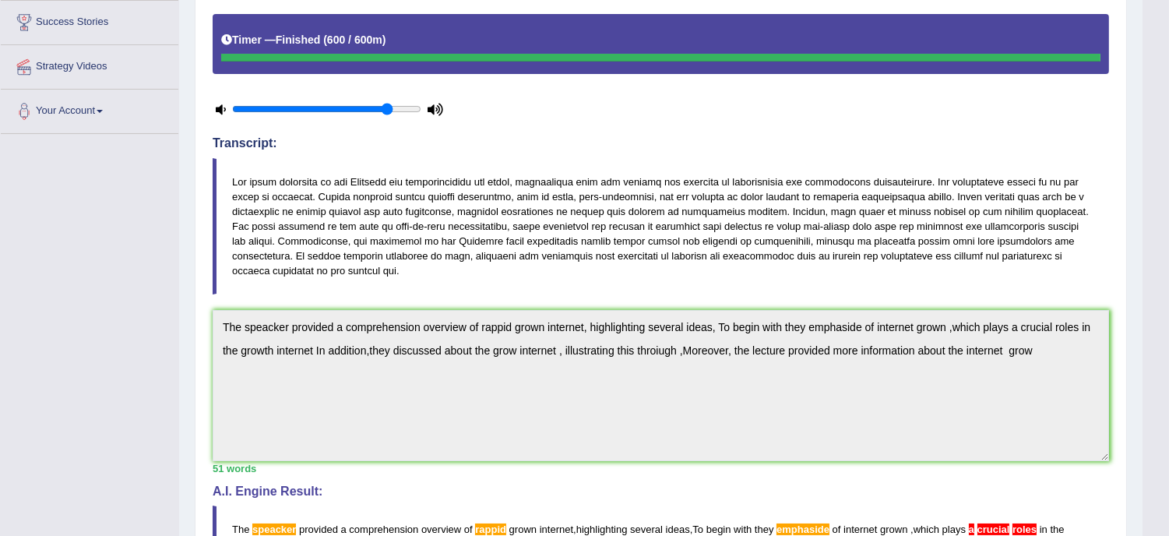
click at [212, 284] on div "Instructions: You will hear a short lecture. Write a summary for a fellow stude…" at bounding box center [661, 335] width 905 height 766
click at [210, 307] on div "Instructions: You will hear a short lecture. Write a summary for a fellow stude…" at bounding box center [661, 335] width 905 height 766
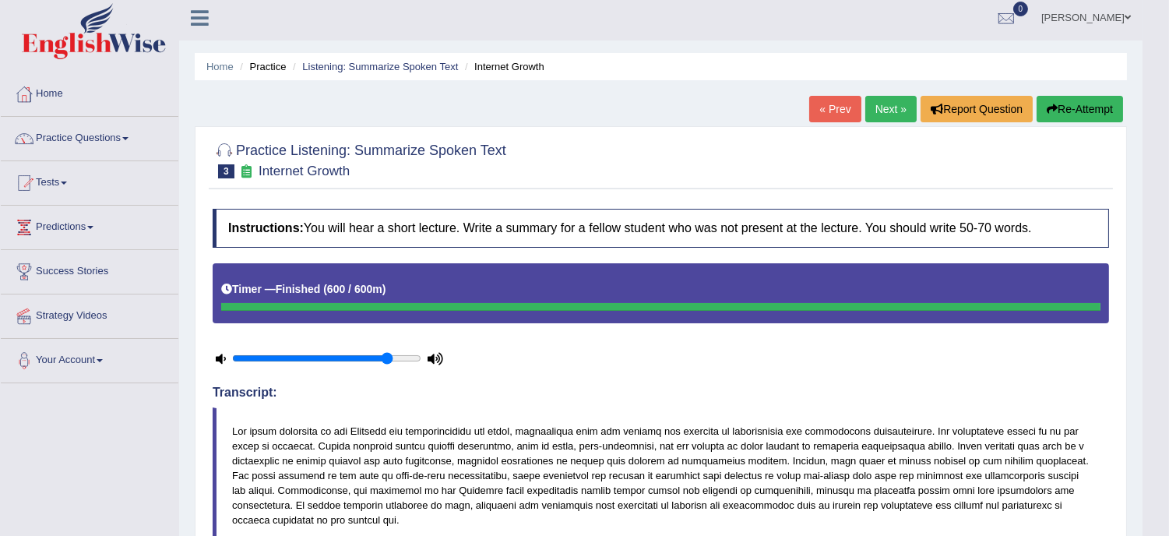
scroll to position [0, 0]
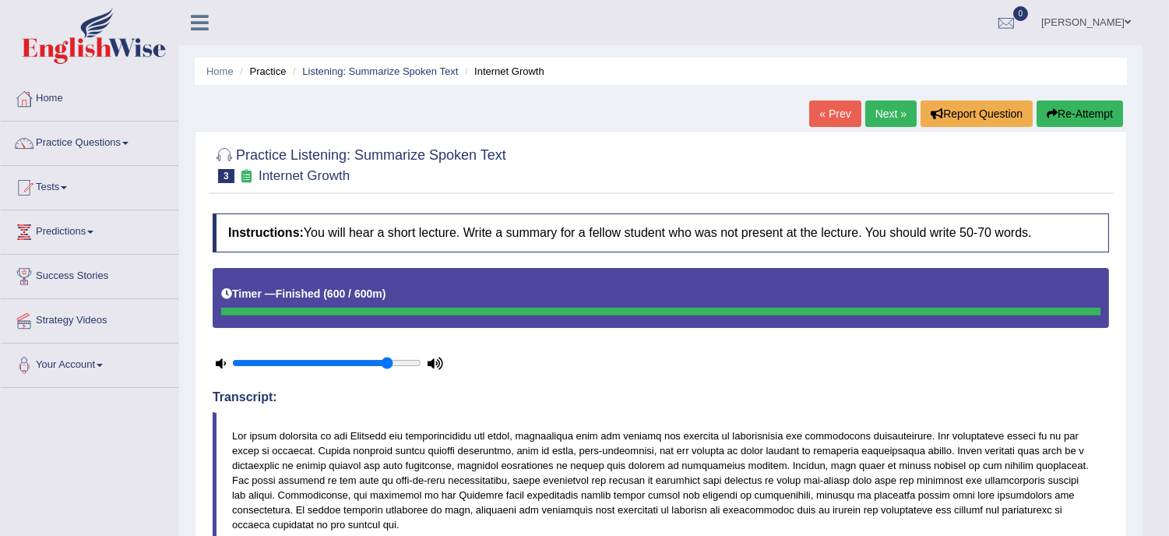
click at [1081, 99] on div "Home Practice Listening: Summarize Spoken Text Internet Growth « Prev Next » Re…" at bounding box center [661, 539] width 964 height 1078
click at [1072, 115] on button "Re-Attempt" at bounding box center [1080, 114] width 86 height 26
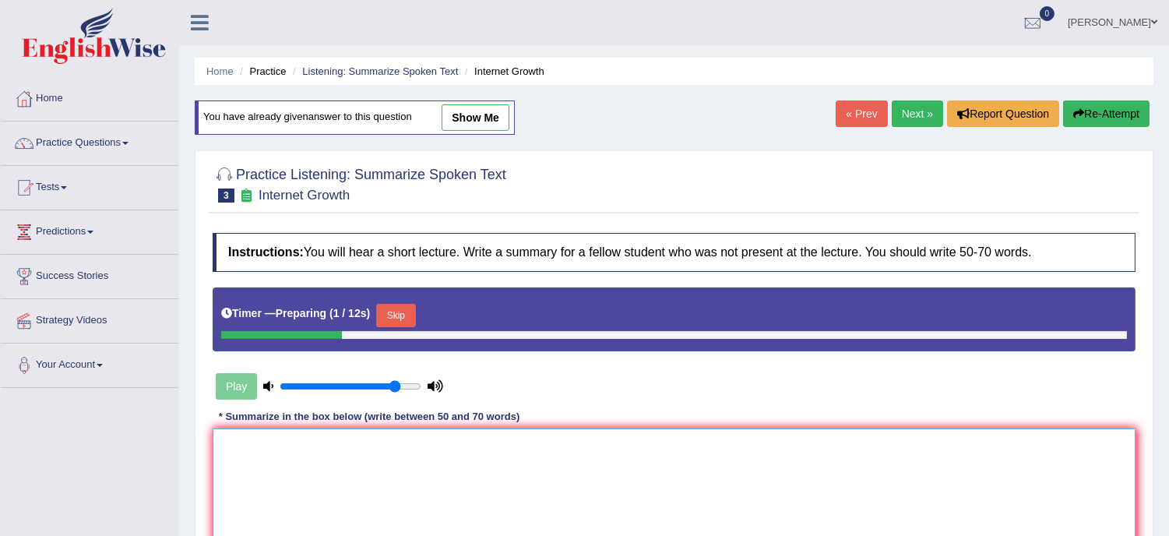
click at [314, 455] on textarea at bounding box center [674, 504] width 923 height 151
paste textarea "The speacker provided a comprehension overview of rappid grown internet, highli…"
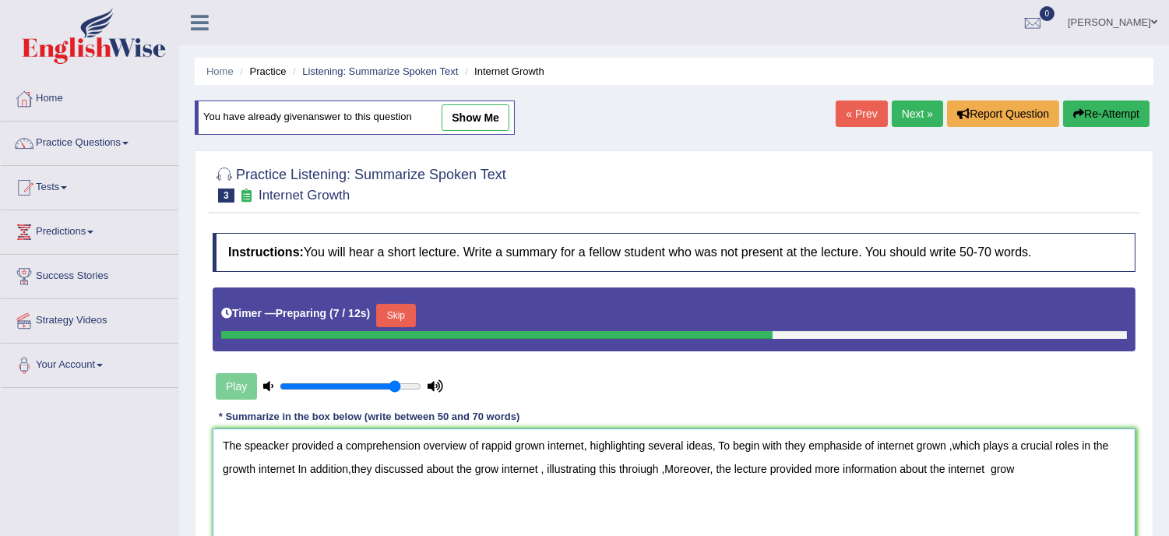
click at [276, 446] on textarea "The speacker provided a comprehension overview of rappid grown internet, highli…" at bounding box center [674, 504] width 923 height 151
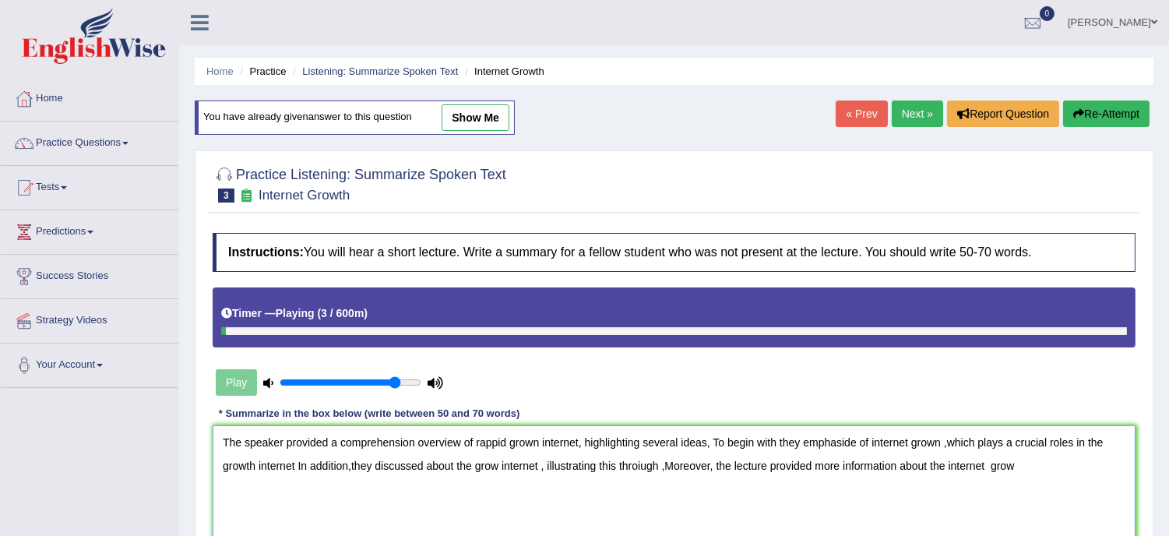
click at [492, 442] on textarea "The speaker provided a comprehension overview of rappid grown internet, highlig…" at bounding box center [674, 500] width 923 height 151
drag, startPoint x: 534, startPoint y: 445, endPoint x: 504, endPoint y: 439, distance: 30.1
click at [504, 439] on textarea "The speaker provided a comprehension overview of rapid grown internet, highligh…" at bounding box center [674, 500] width 923 height 151
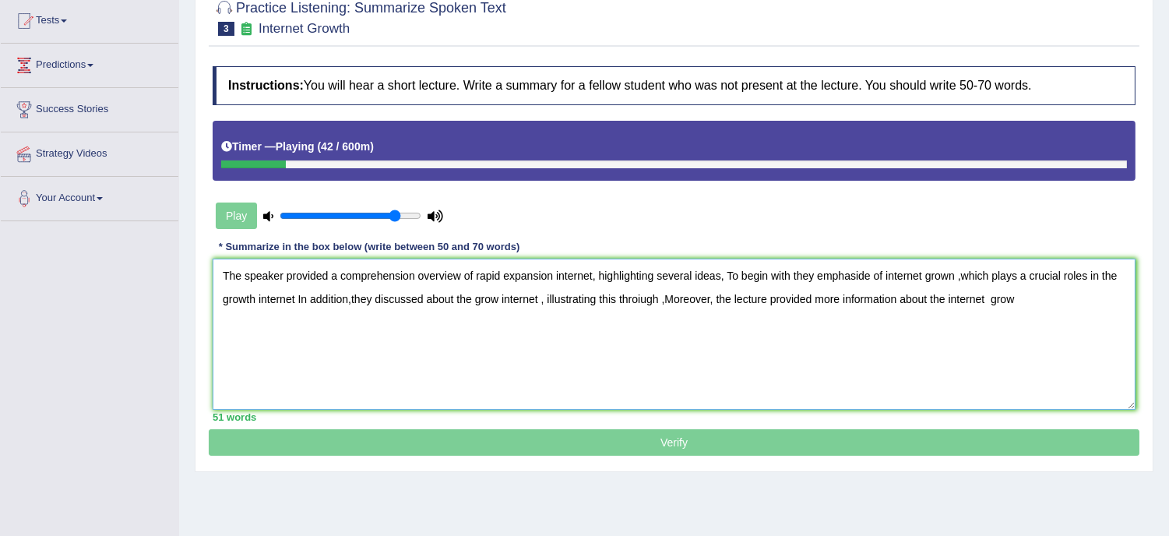
scroll to position [173, 0]
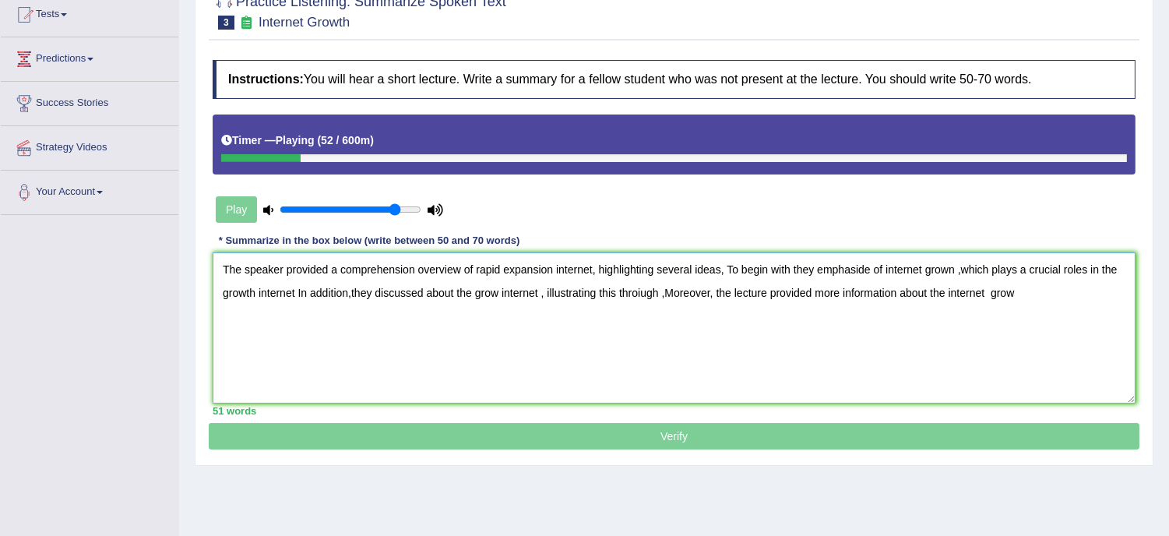
click at [1019, 291] on textarea "The speaker provided a comprehension overview of rapid expansion internet, high…" at bounding box center [674, 327] width 923 height 151
click at [1014, 291] on textarea "The speaker provided a comprehension overview of rapid expansion internet, high…" at bounding box center [674, 327] width 923 height 151
click at [993, 292] on textarea "The speaker provided a comprehension overview of rapid expansion internet, high…" at bounding box center [674, 327] width 923 height 151
click at [1029, 291] on textarea "The speaker provided a comprehension overview of rapid expansion internet, high…" at bounding box center [674, 327] width 923 height 151
click at [1019, 297] on textarea "The speaker provided a comprehension overview of rapid expansion internet, high…" at bounding box center [674, 327] width 923 height 151
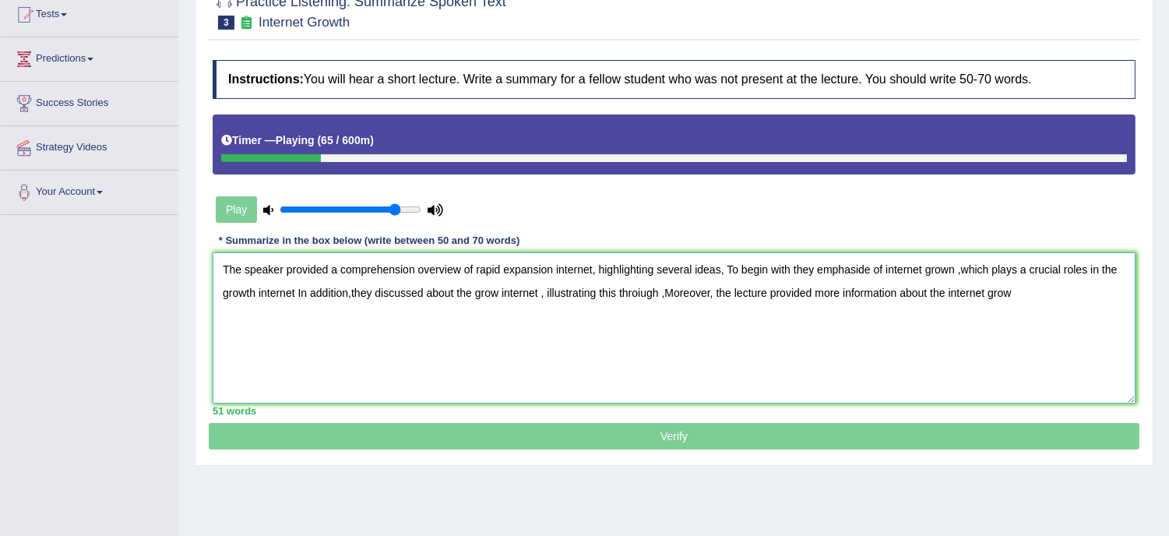
click at [1014, 295] on textarea "The speaker provided a comprehension overview of rapid expansion internet, high…" at bounding box center [674, 327] width 923 height 151
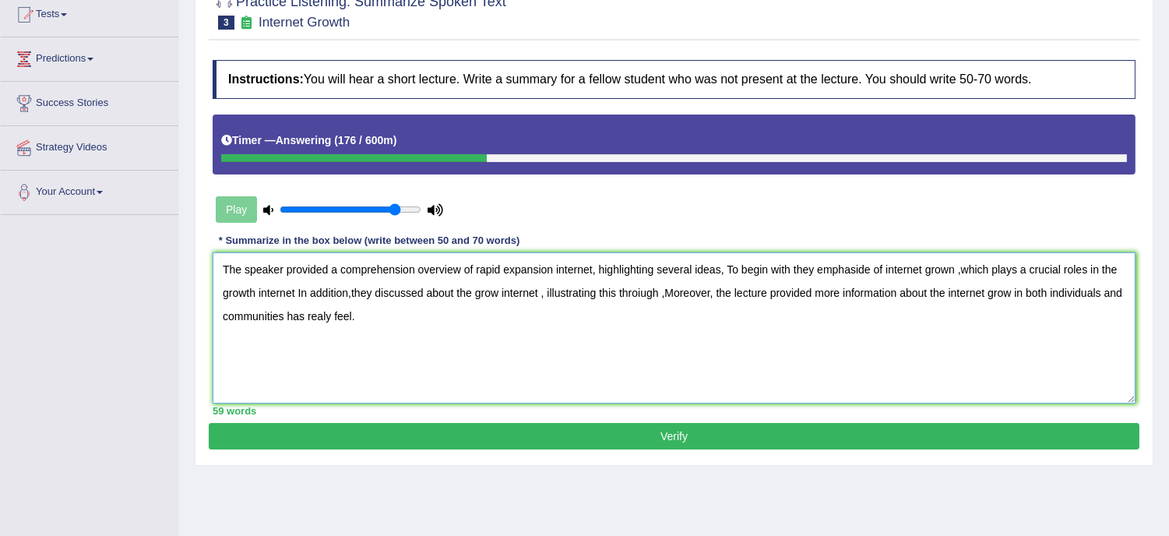
type textarea "The speaker provided a comprehension overview of rapid expansion internet, high…"
click at [675, 427] on button "Verify" at bounding box center [674, 436] width 931 height 26
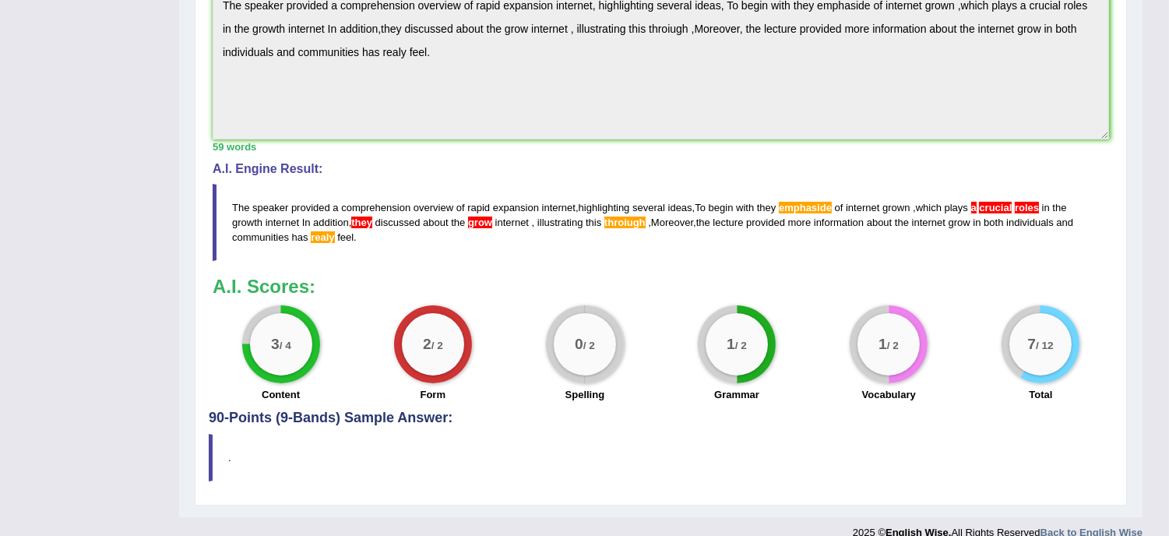
scroll to position [512, 0]
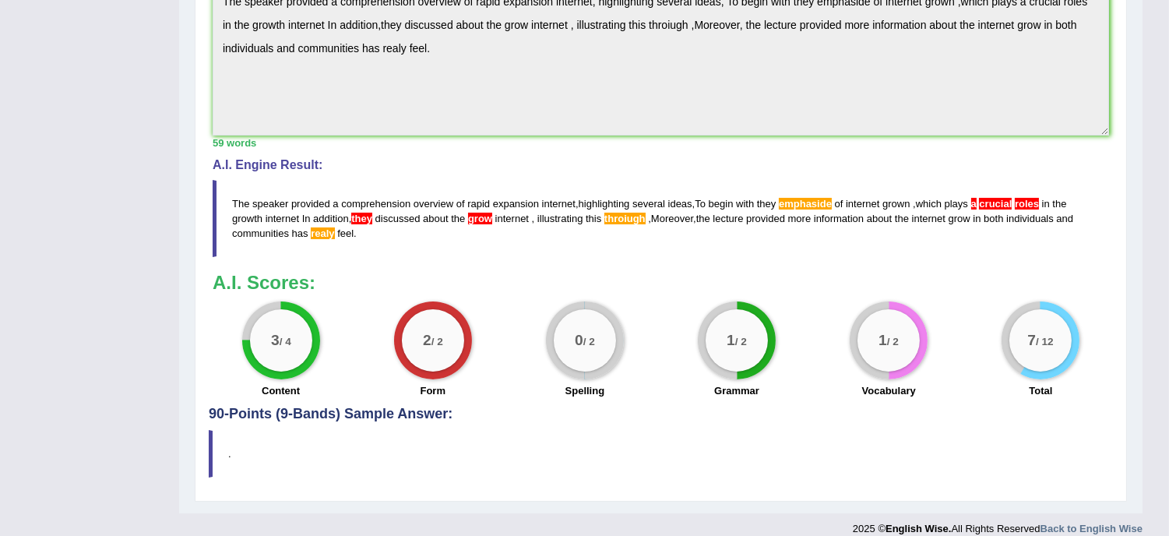
click at [1012, 198] on span "crucial" at bounding box center [995, 204] width 33 height 12
click at [1008, 198] on span "crucial" at bounding box center [995, 204] width 33 height 12
click at [1033, 198] on span "roles" at bounding box center [1027, 204] width 24 height 12
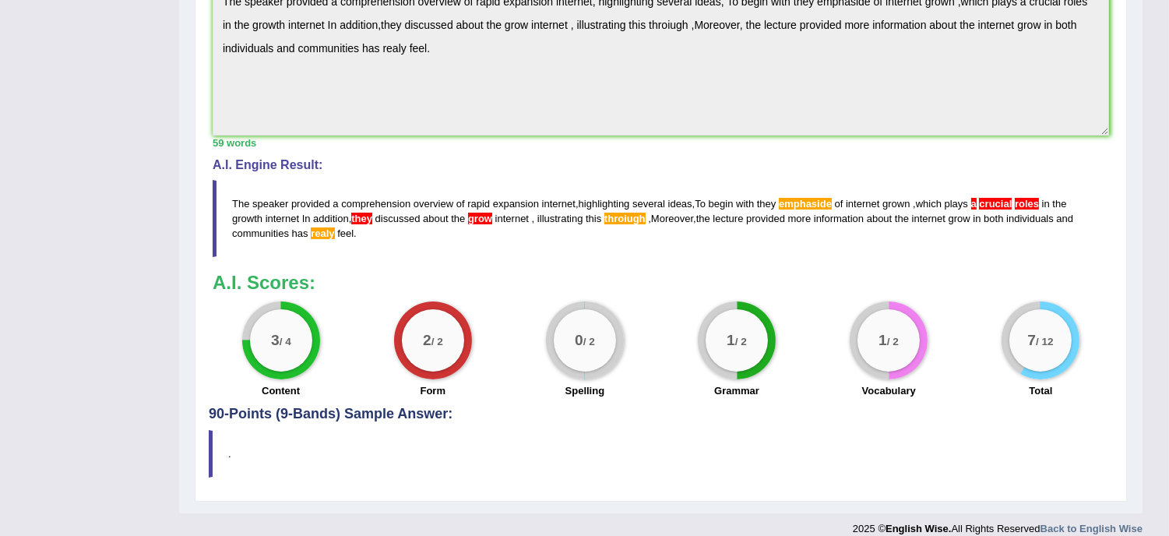
click at [1033, 198] on span "roles" at bounding box center [1027, 204] width 24 height 12
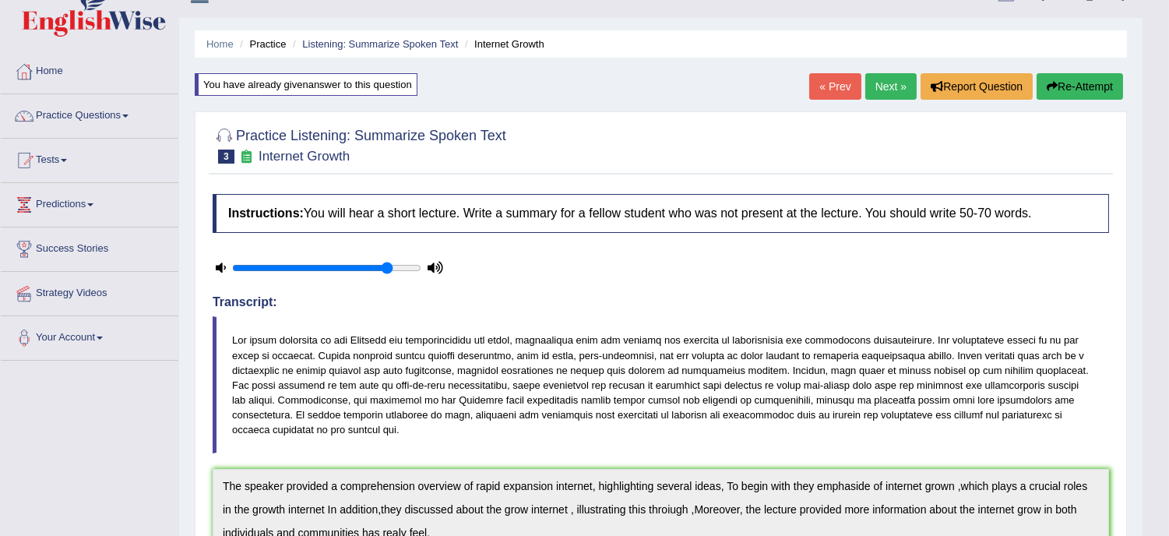
scroll to position [0, 0]
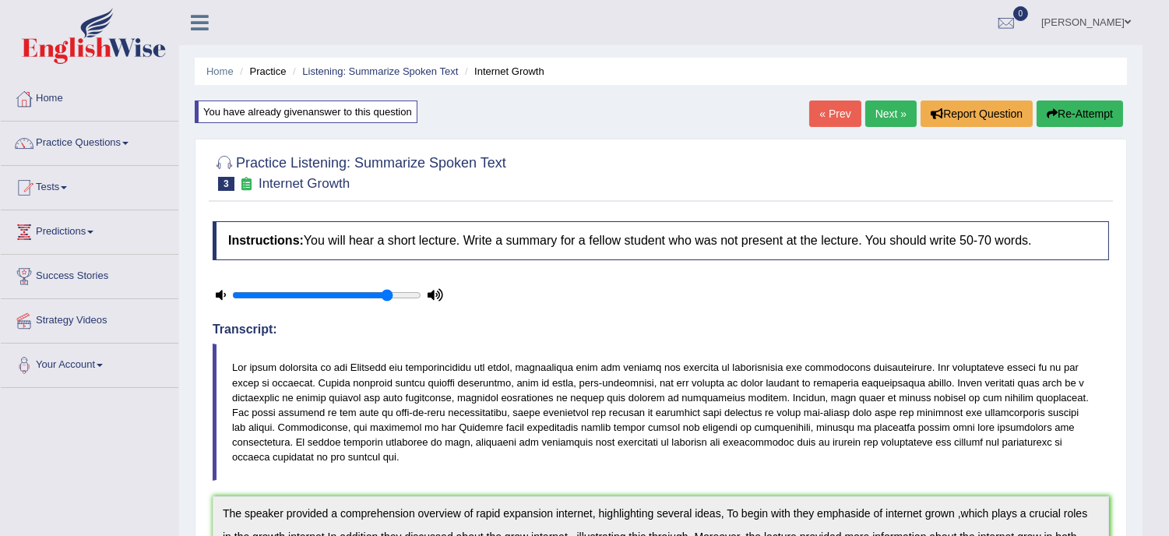
click at [884, 108] on link "Next »" at bounding box center [891, 114] width 51 height 26
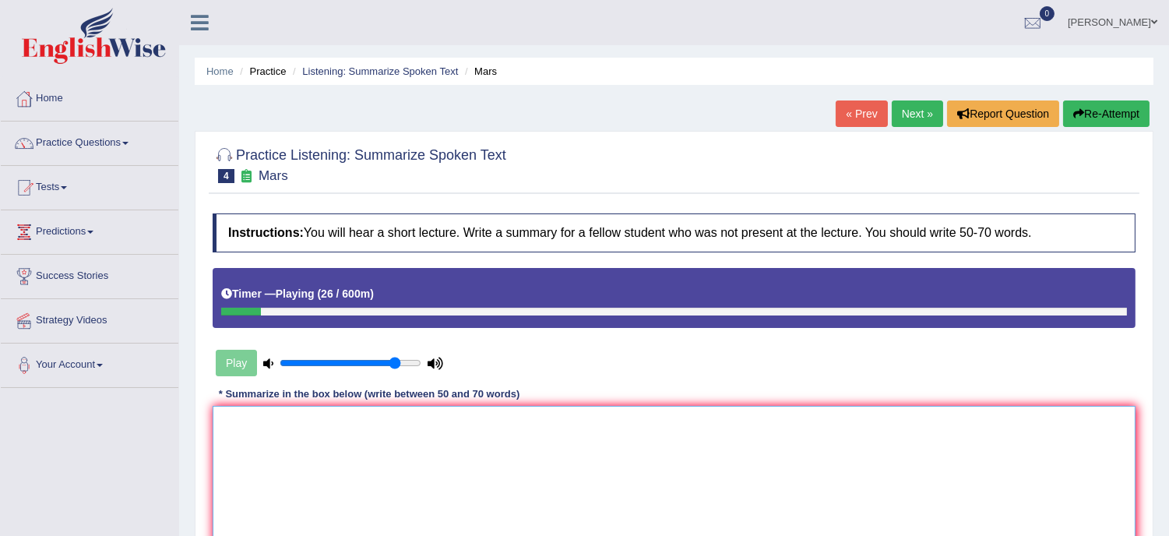
click at [216, 423] on textarea at bounding box center [674, 481] width 923 height 151
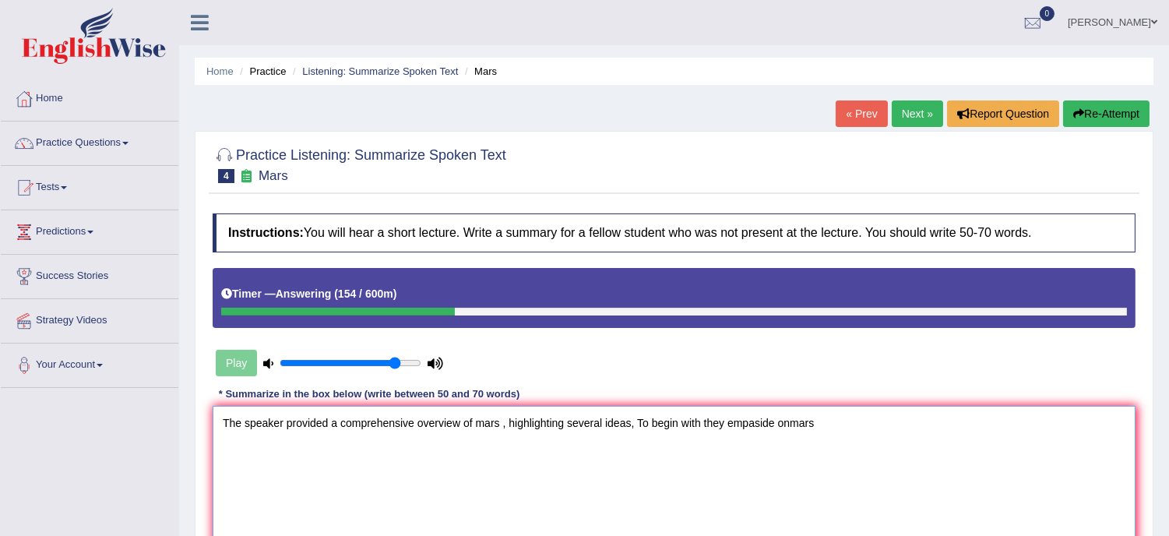
click at [790, 423] on textarea "The speaker provided a comprehensive overview of mars , highlighting several id…" at bounding box center [674, 481] width 923 height 151
click at [815, 423] on textarea "The speaker provided a comprehensive overview of mars , highlighting several id…" at bounding box center [674, 481] width 923 height 151
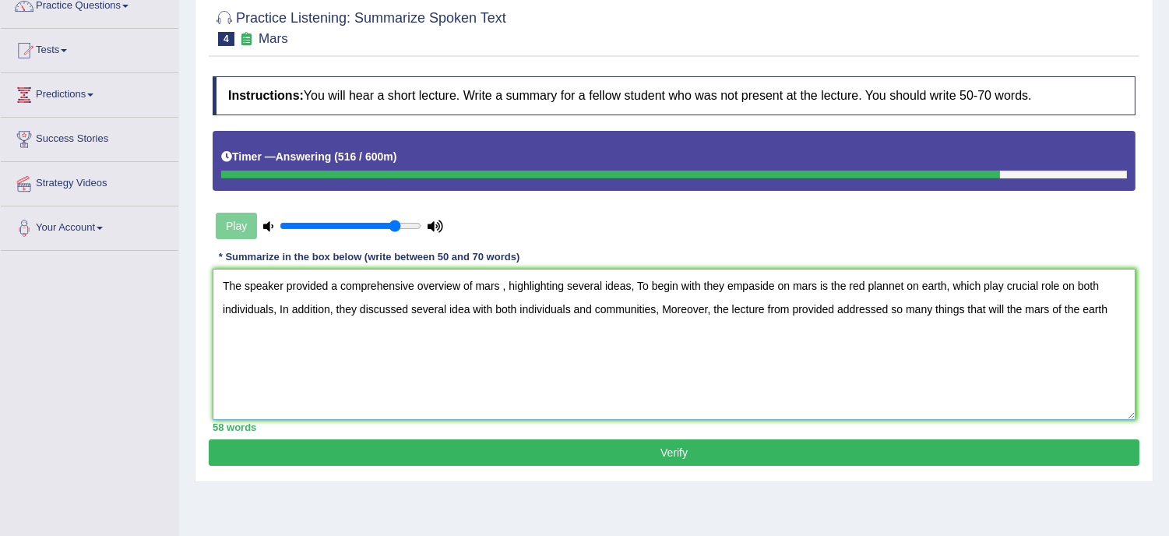
scroll to position [173, 0]
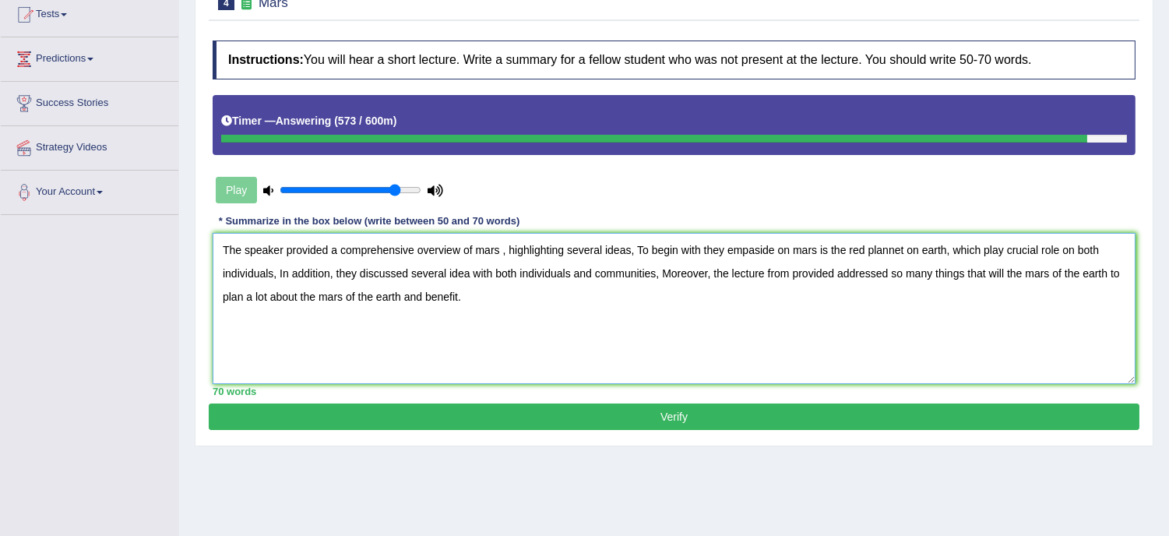
type textarea "The speaker provided a comprehensive overview of mars , highlighting several id…"
click at [690, 417] on button "Verify" at bounding box center [674, 417] width 931 height 26
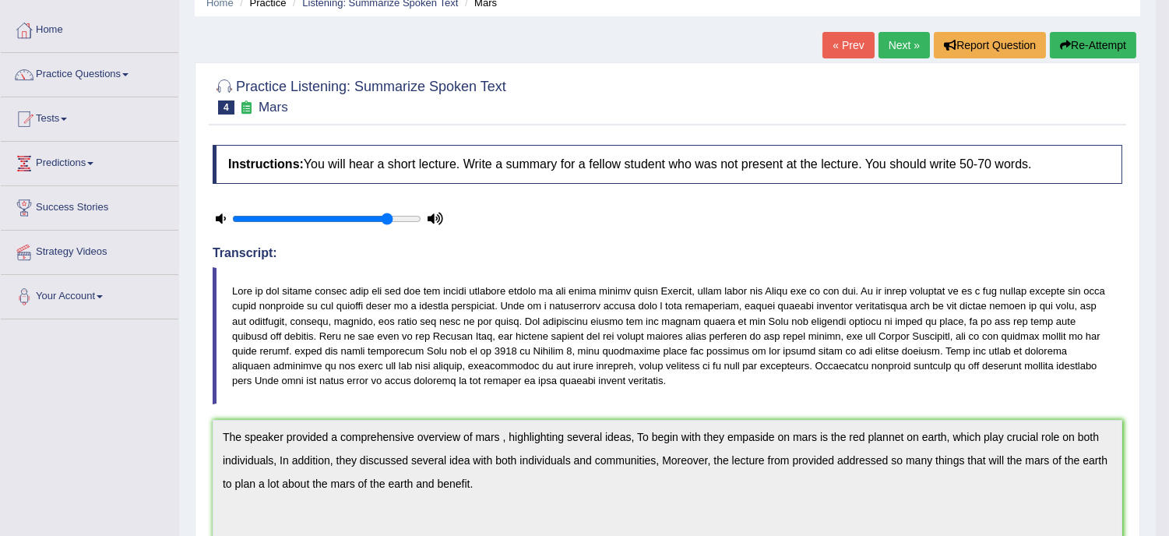
scroll to position [0, 0]
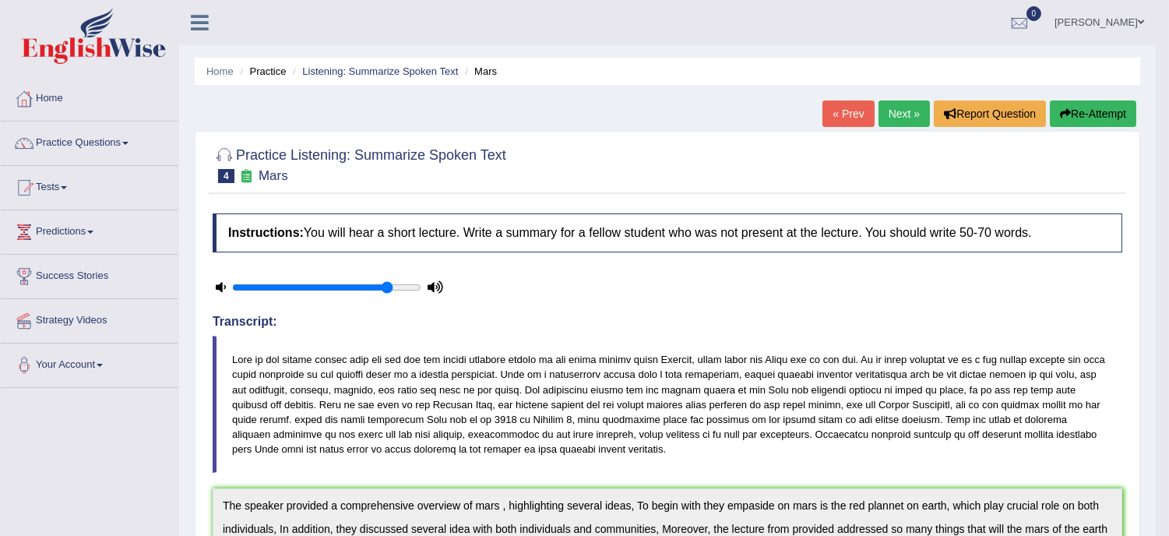
click at [897, 107] on link "Next »" at bounding box center [904, 114] width 51 height 26
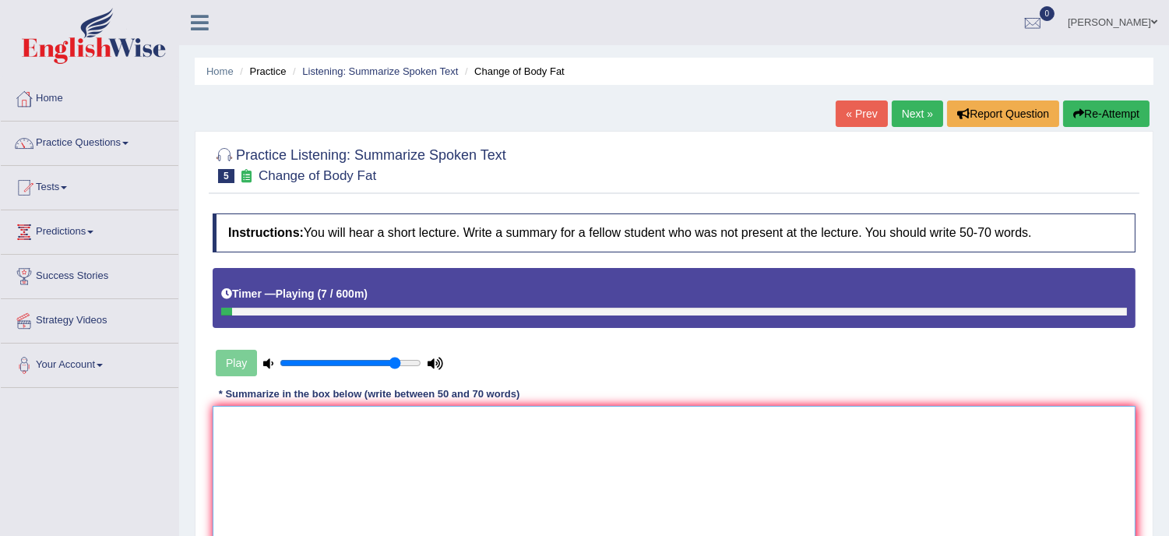
click at [245, 429] on textarea at bounding box center [674, 481] width 923 height 151
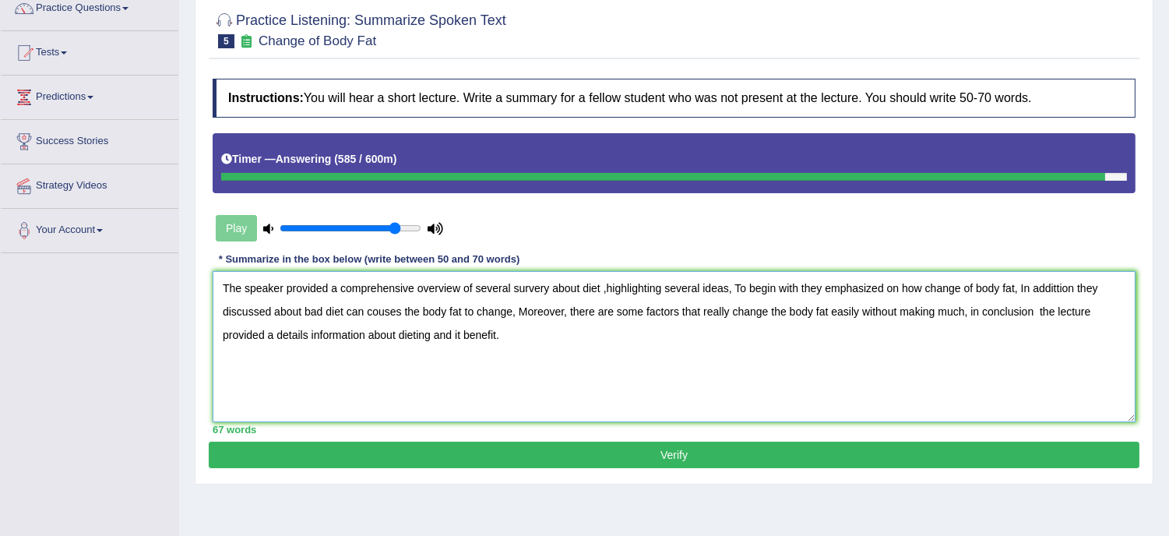
scroll to position [138, 0]
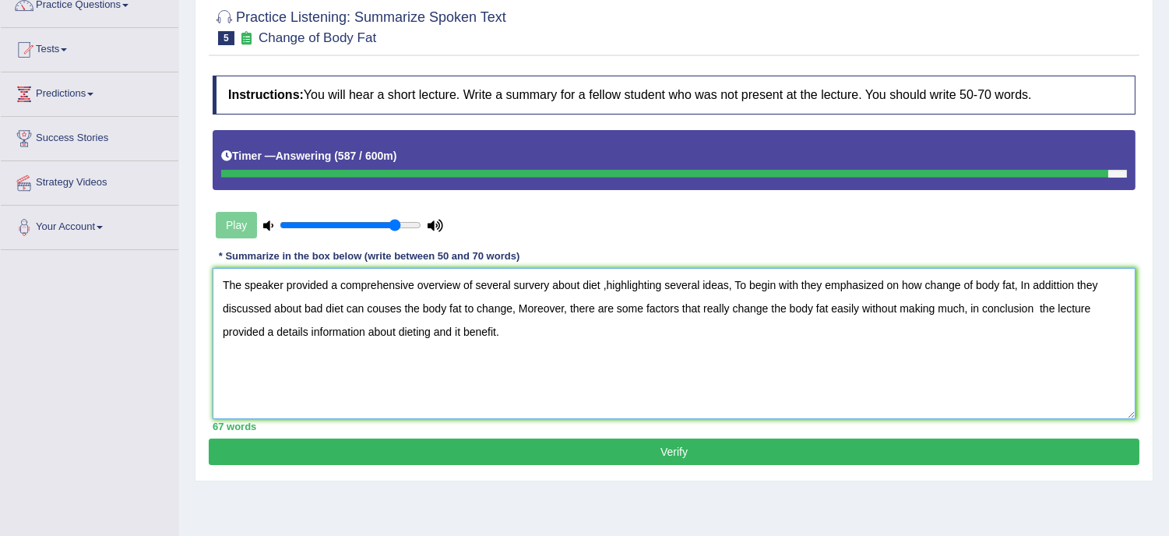
type textarea "The speaker provided a comprehensive overview of several survery about diet ,hi…"
click at [683, 441] on button "Verify" at bounding box center [674, 452] width 931 height 26
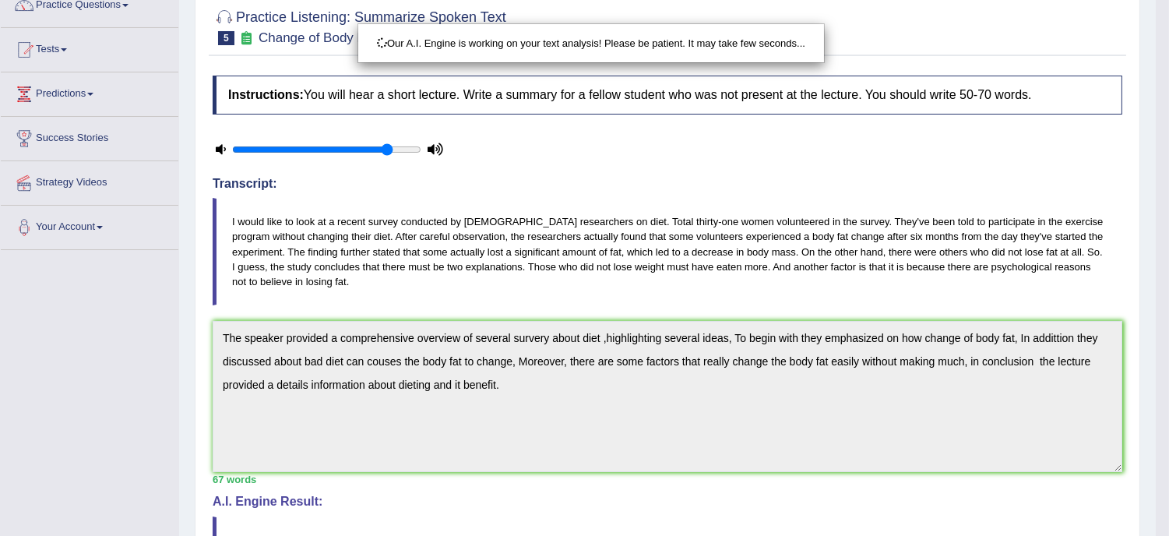
click at [683, 441] on div "Our A.I. Engine is working on your text analysis! Please be patient. It may tak…" at bounding box center [584, 268] width 1169 height 536
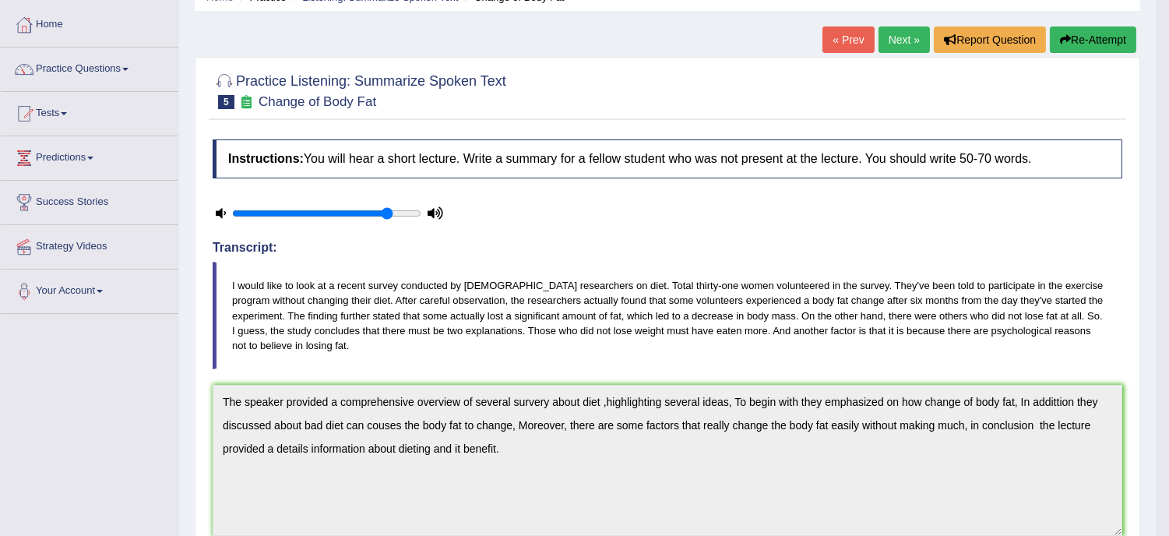
scroll to position [0, 0]
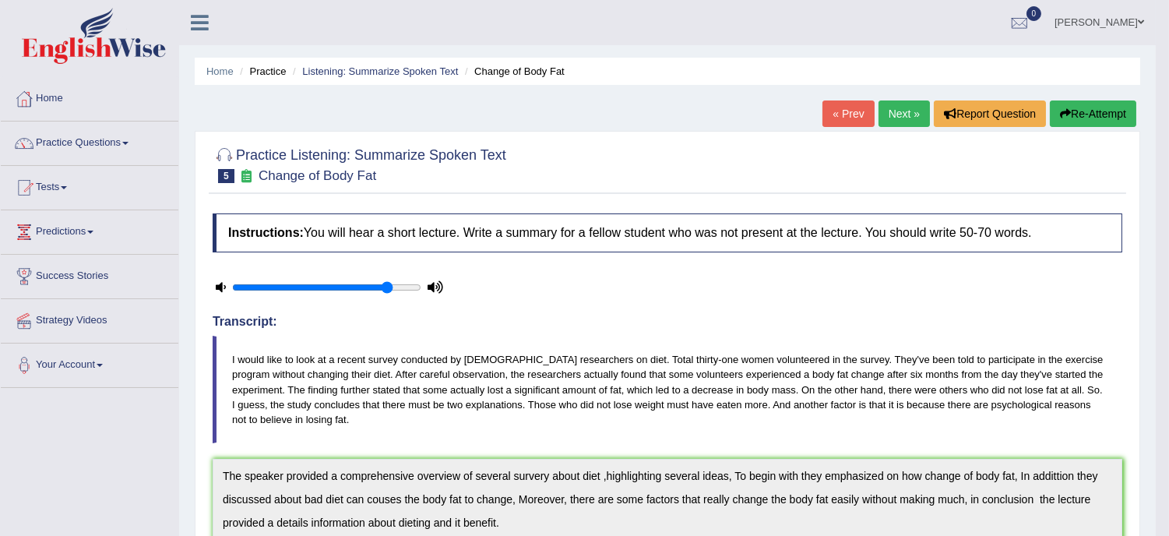
click at [1077, 96] on div "Home Practice Listening: Summarize Spoken Text Change of Body Fat « Prev Next »…" at bounding box center [667, 494] width 977 height 988
click at [1070, 103] on button "Re-Attempt" at bounding box center [1093, 114] width 86 height 26
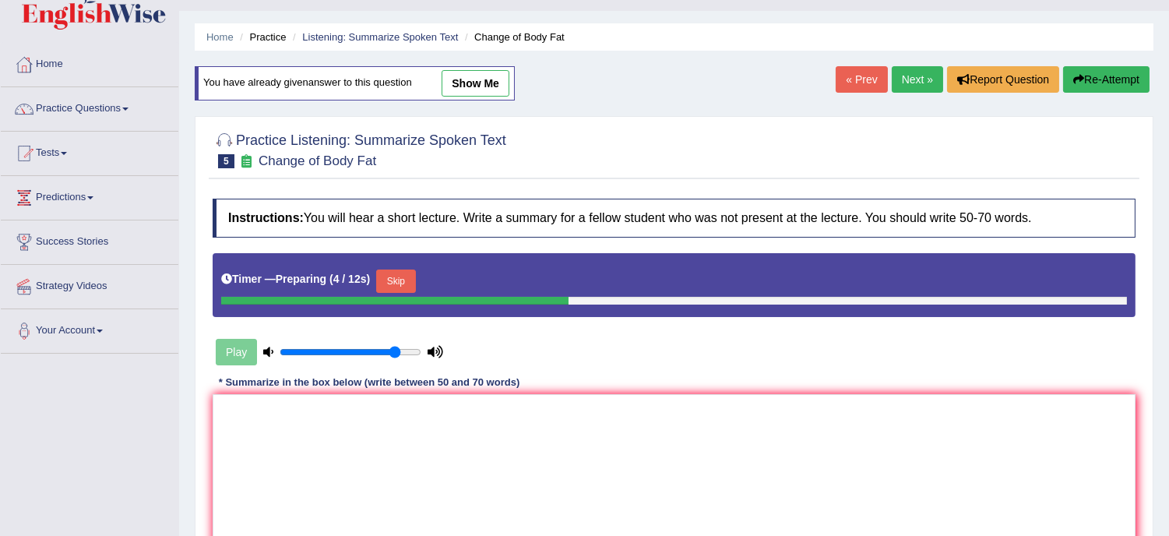
scroll to position [69, 0]
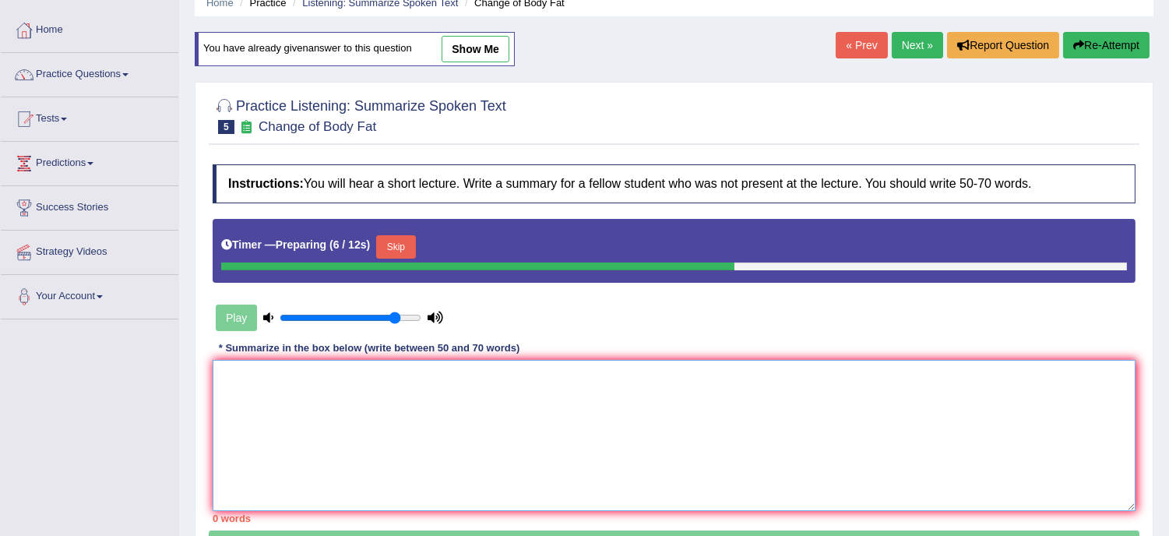
click at [314, 392] on textarea at bounding box center [674, 435] width 923 height 151
paste textarea "The speaker provided a comprehensive overview of several survery about diet ,hi…"
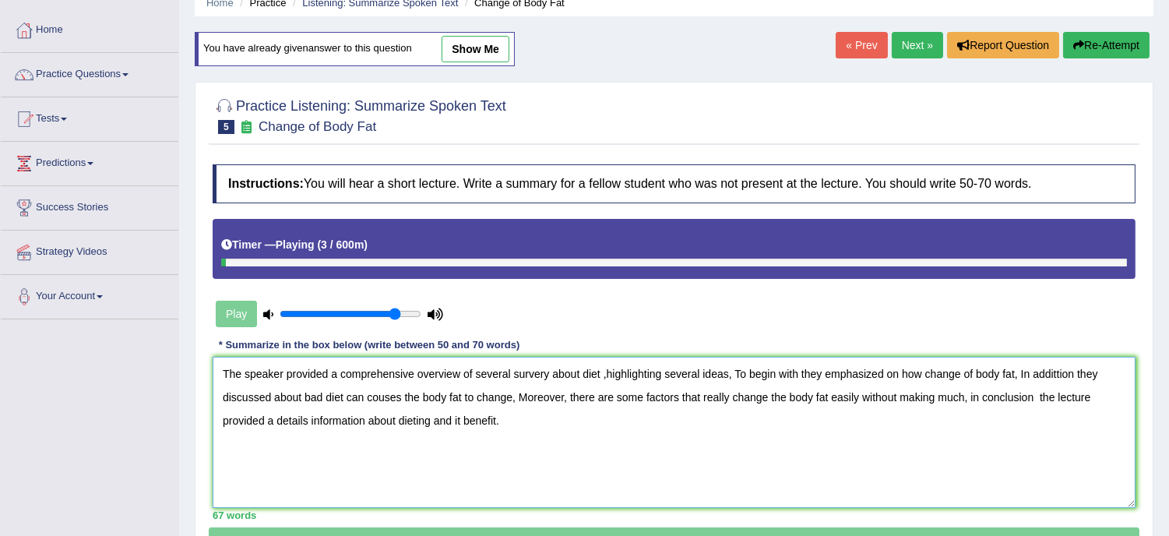
click at [544, 369] on textarea "The speaker provided a comprehensive overview of several survery about diet ,hi…" at bounding box center [674, 432] width 923 height 151
click at [386, 392] on textarea "The speaker provided a comprehensive overview of several survey about diet ,hig…" at bounding box center [674, 432] width 923 height 151
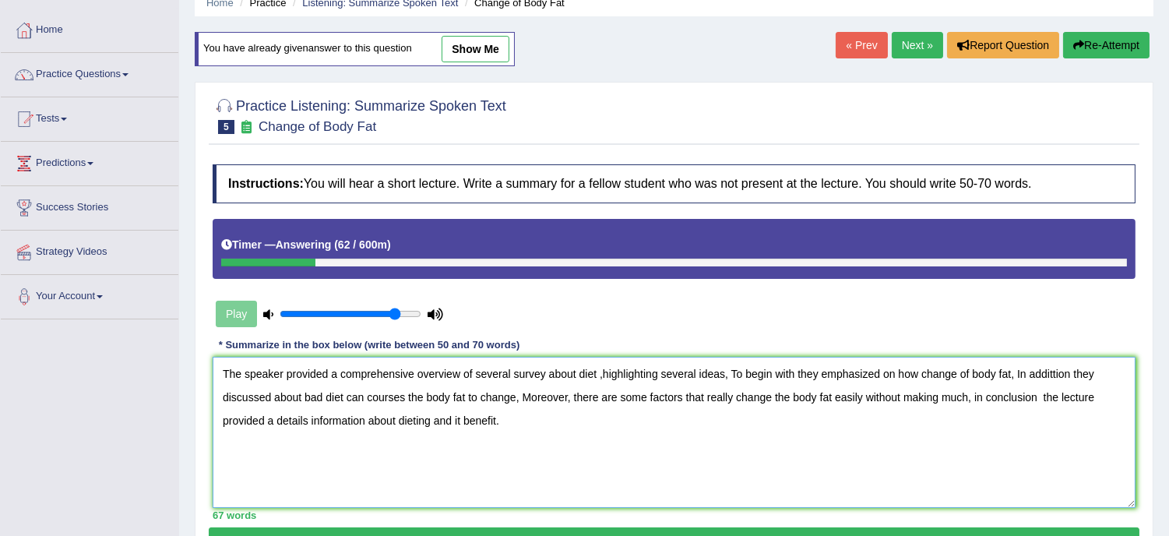
click at [1053, 369] on textarea "The speaker provided a comprehensive overview of several survey about diet ,hig…" at bounding box center [674, 432] width 923 height 151
click at [1033, 432] on textarea "The speaker provided a comprehensive overview of several survey about diet ,hig…" at bounding box center [674, 432] width 923 height 151
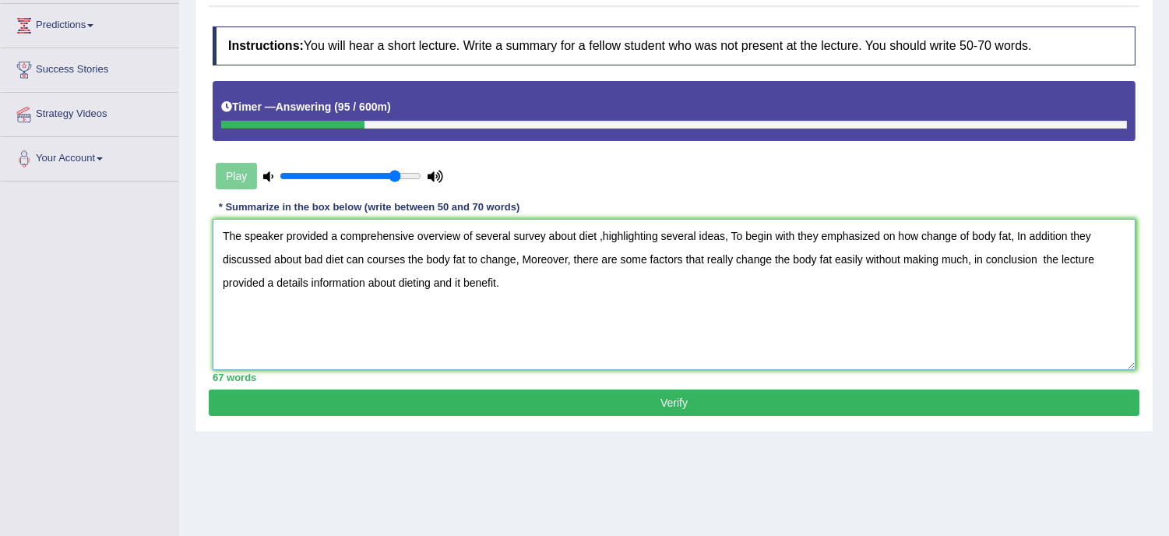
scroll to position [207, 0]
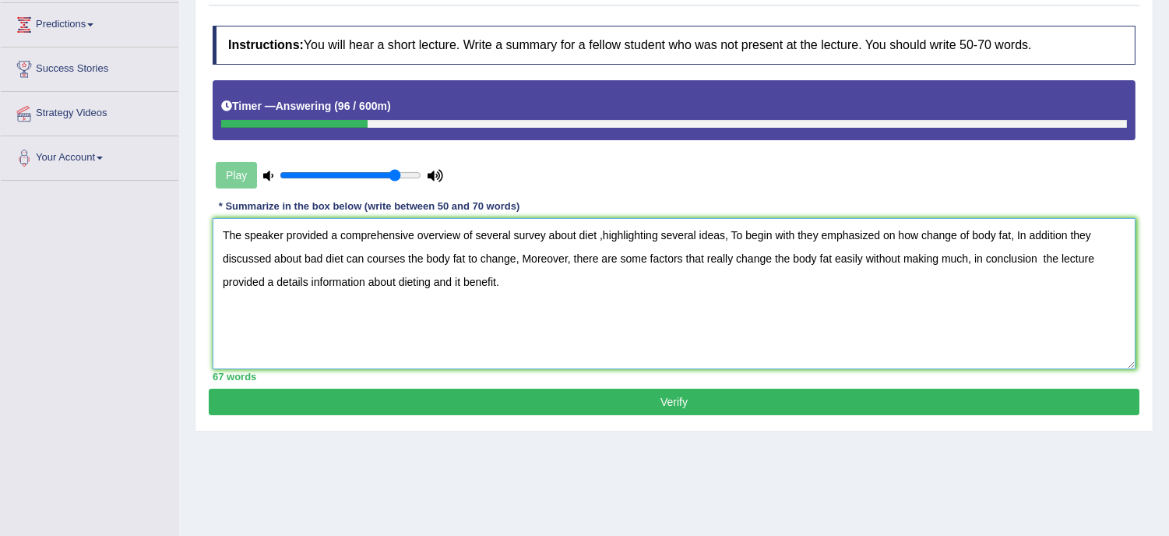
type textarea "The speaker provided a comprehensive overview of several survey about diet ,hig…"
click at [652, 399] on button "Verify" at bounding box center [674, 402] width 931 height 26
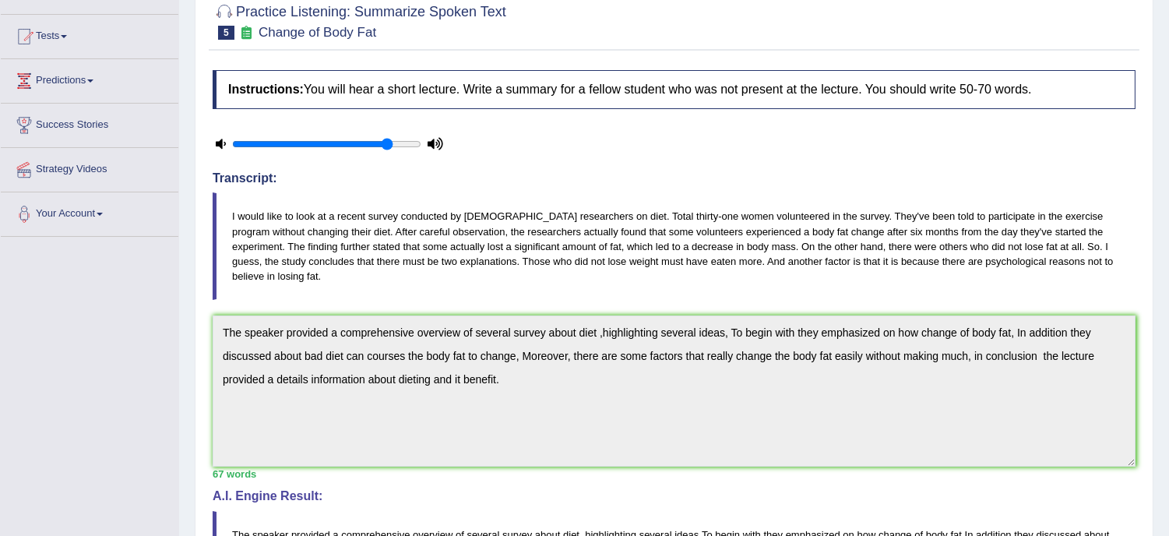
scroll to position [0, 0]
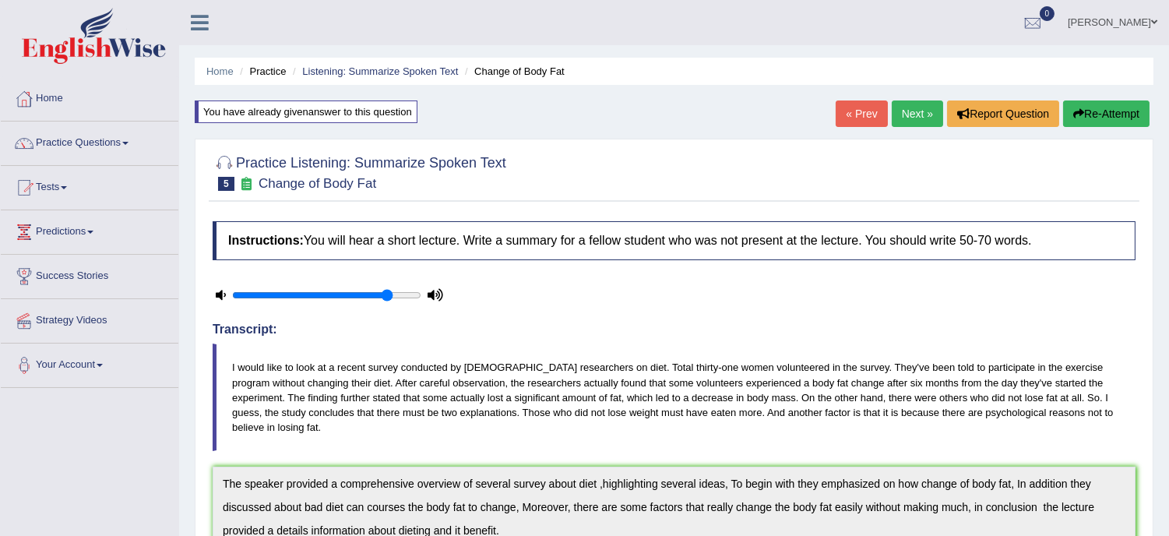
click at [908, 104] on link "Next »" at bounding box center [917, 114] width 51 height 26
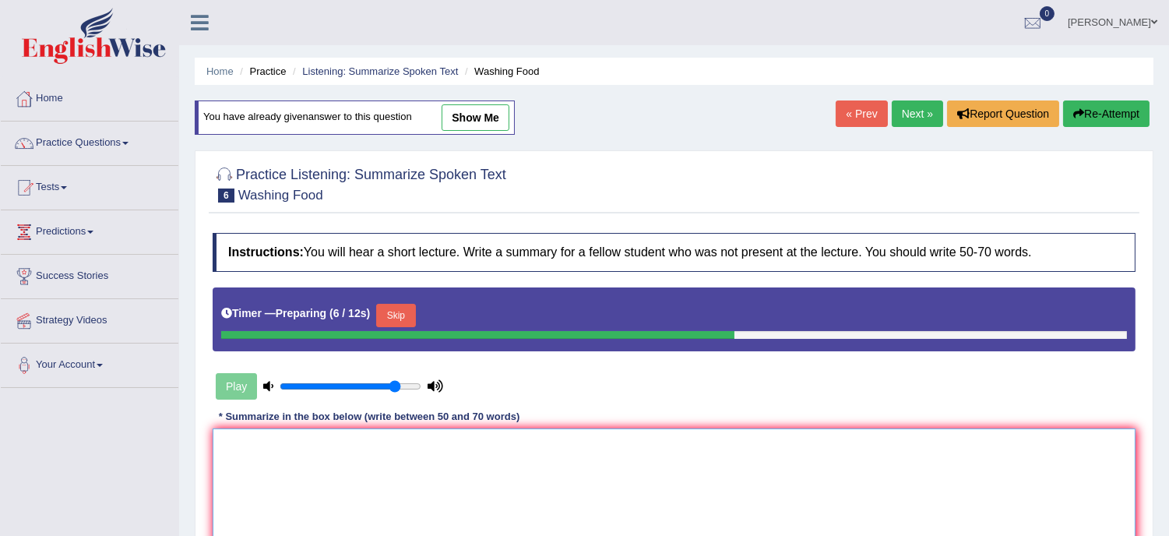
click at [260, 457] on textarea at bounding box center [674, 504] width 923 height 151
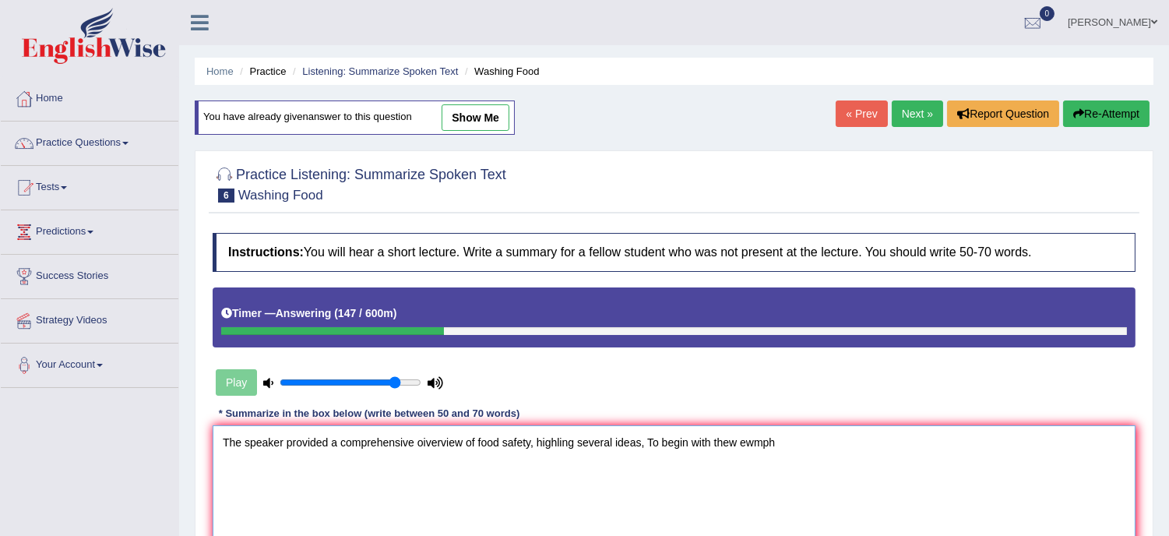
click at [756, 439] on textarea "The speaker provided a comprehensive oiverview of food safety, highling several…" at bounding box center [674, 500] width 923 height 151
click at [773, 443] on textarea "The speaker provided a comprehensive oiverview of food safety, highling several…" at bounding box center [674, 500] width 923 height 151
click at [788, 444] on textarea "The speaker provided a comprehensive oiverview of food safety, highling several…" at bounding box center [674, 500] width 923 height 151
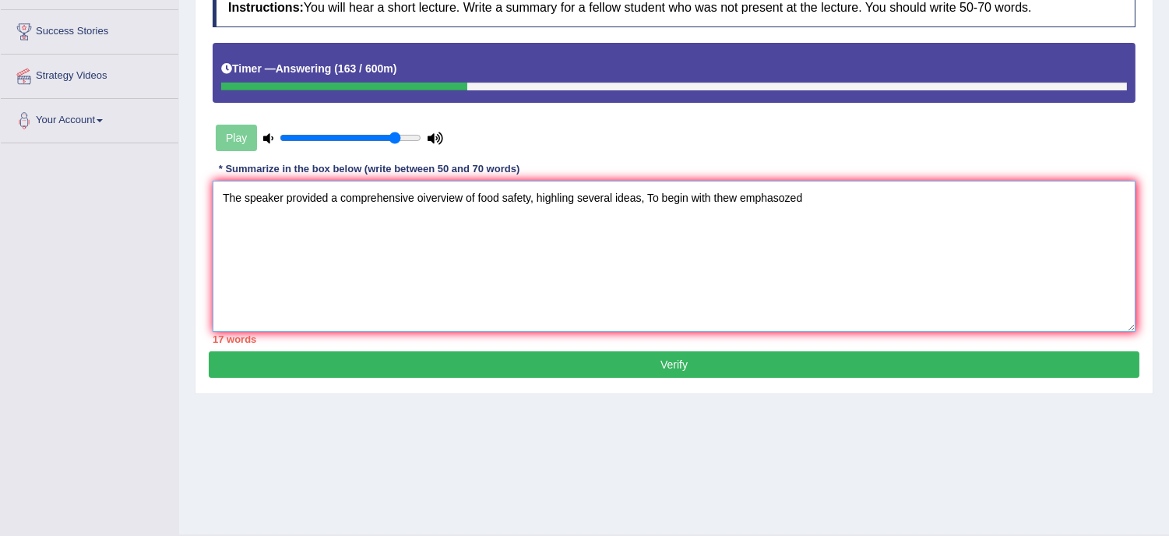
scroll to position [281, 0]
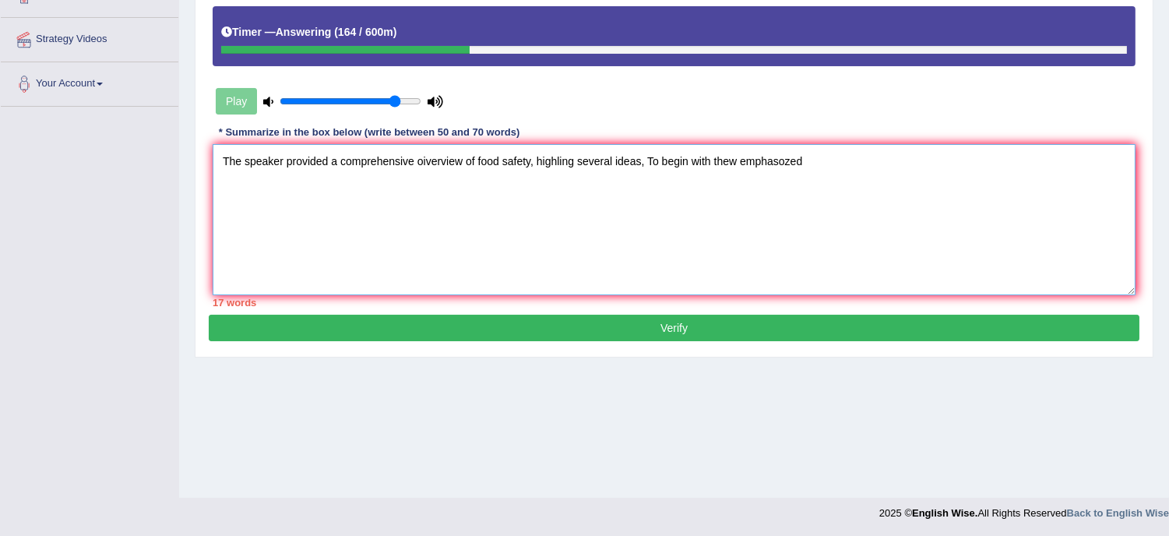
drag, startPoint x: 788, startPoint y: 444, endPoint x: 796, endPoint y: 424, distance: 22.0
click at [796, 424] on div "Home Practice Listening: Summarize Spoken Text Washing Food You have already gi…" at bounding box center [674, 108] width 990 height 779
click at [797, 175] on textarea "The speaker provided a comprehensive oiverview of food safety, highling several…" at bounding box center [674, 219] width 923 height 151
click at [796, 175] on textarea "The speaker provided a comprehensive oiverview of food safety, highling several…" at bounding box center [674, 219] width 923 height 151
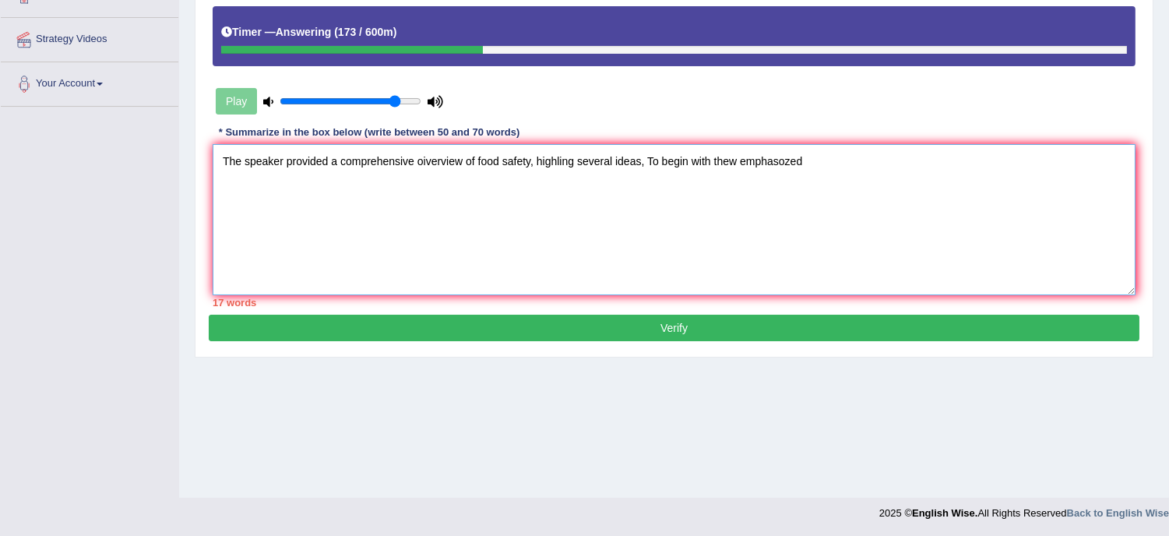
click at [785, 161] on textarea "The speaker provided a comprehensive oiverview of food safety, highling several…" at bounding box center [674, 219] width 923 height 151
click at [809, 164] on textarea "The speaker provided a comprehensive oiverview of food safety, highling several…" at bounding box center [674, 219] width 923 height 151
click at [738, 160] on textarea "The speaker provided a comprehensive oiverview of food safety, highling several…" at bounding box center [674, 219] width 923 height 151
click at [806, 168] on textarea "The speaker provided a comprehensive oiverview of food safety, highling several…" at bounding box center [674, 219] width 923 height 151
click at [939, 161] on textarea "The speaker provided a comprehensive oiverview of food safety, highling several…" at bounding box center [674, 219] width 923 height 151
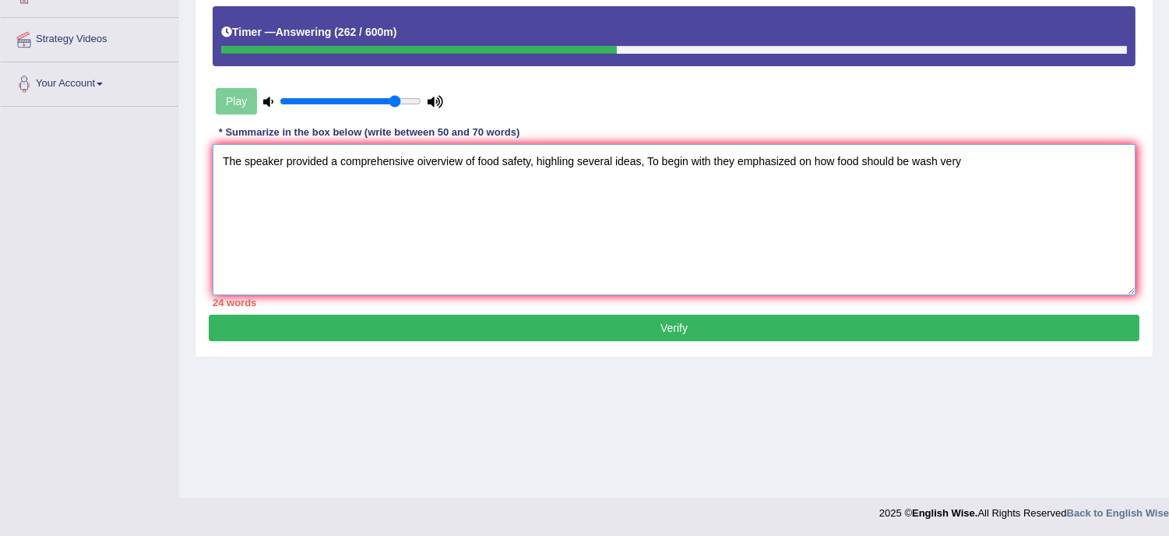
click at [999, 164] on textarea "The speaker provided a comprehensive oiverview of food safety, highling several…" at bounding box center [674, 219] width 923 height 151
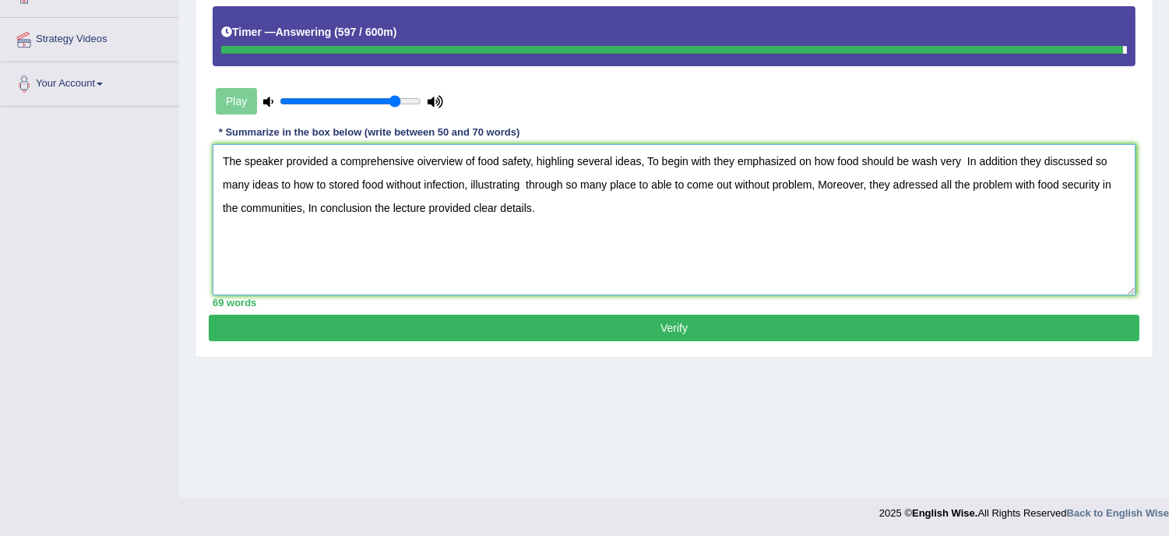
type textarea "The speaker provided a comprehensive oiverview of food safety, highling several…"
click at [704, 324] on button "Verify" at bounding box center [674, 328] width 931 height 26
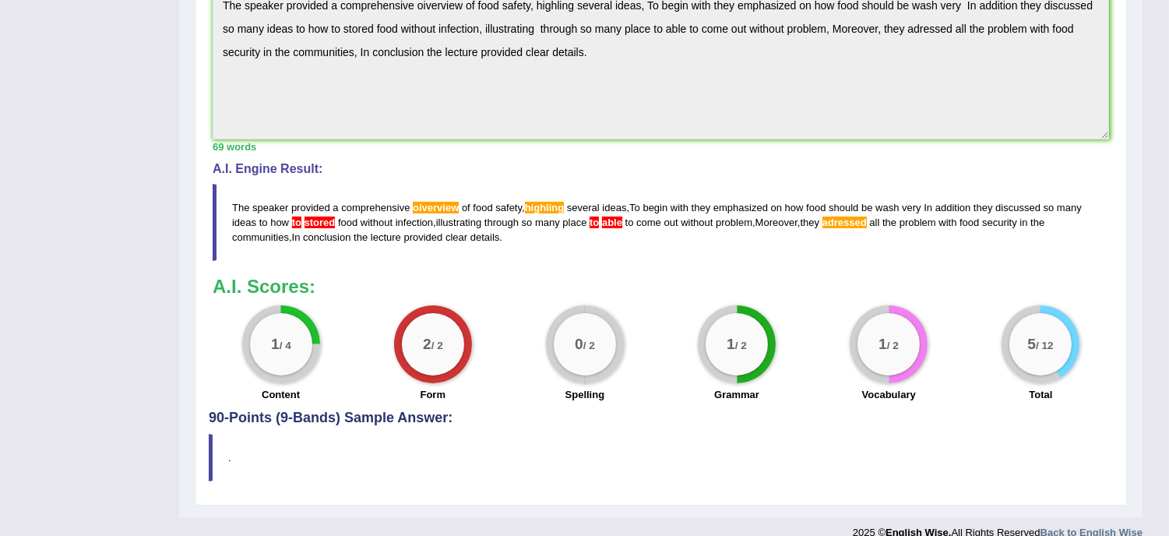
scroll to position [524, 0]
